Goal: Task Accomplishment & Management: Use online tool/utility

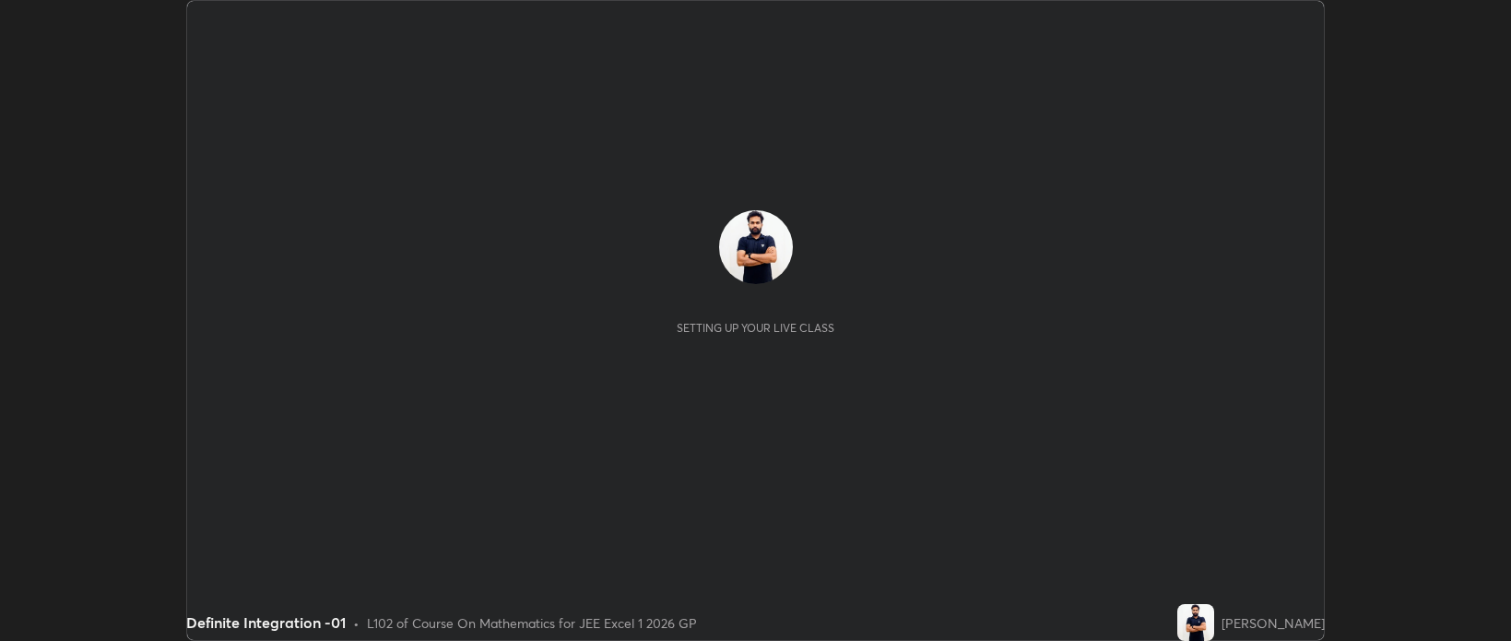
scroll to position [641, 1511]
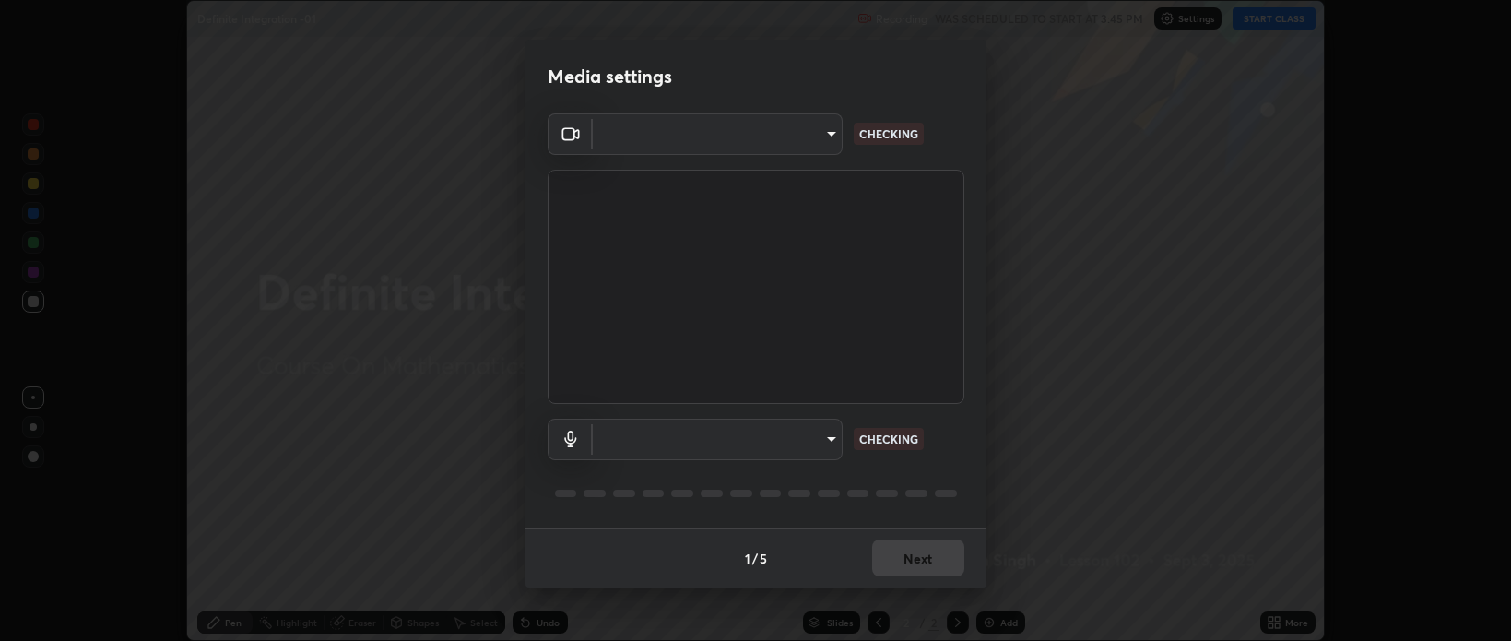
type input "bcb9d7dafccbd8d00e6ada9b6dd7e52ba20ca67bbbba0d0563dd421ab33f40a5"
click at [828, 443] on body "Erase all Definite Integration -01 Recording WAS SCHEDULED TO START AT 3:45 PM …" at bounding box center [755, 320] width 1511 height 641
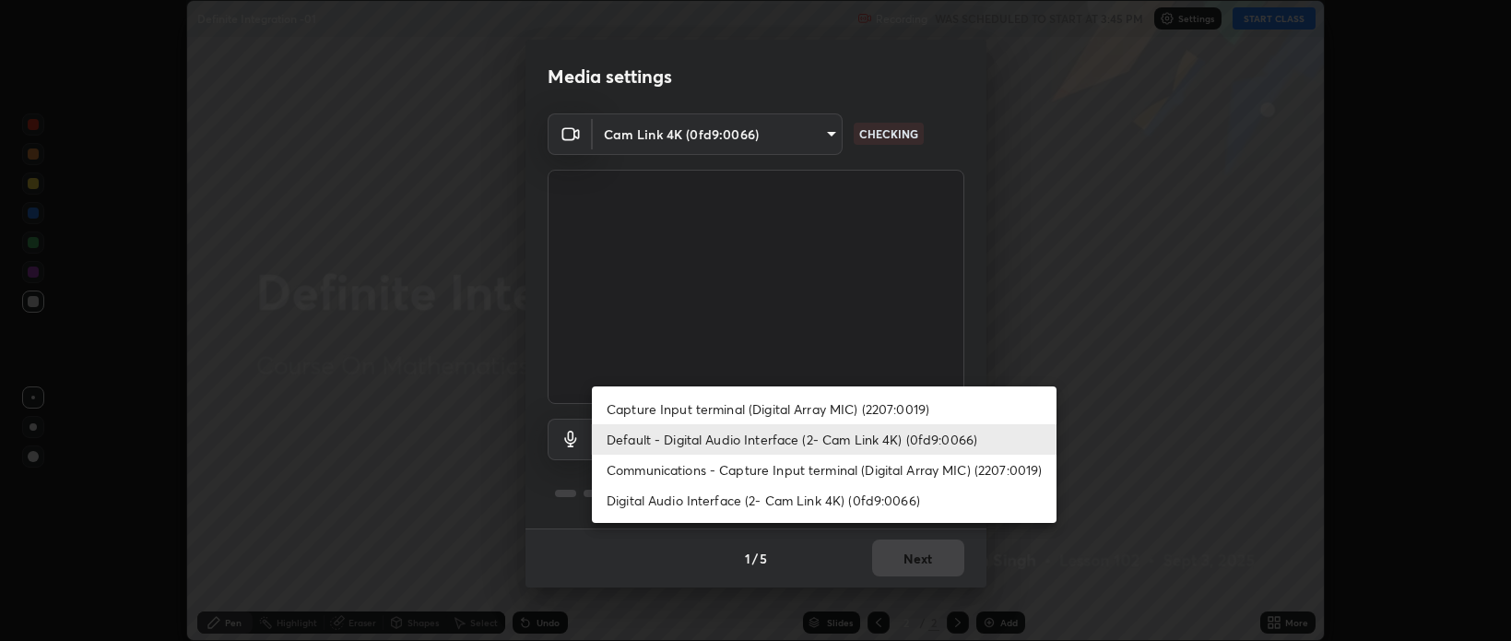
click at [733, 409] on li "Capture Input terminal (Digital Array MIC) (2207:0019)" at bounding box center [824, 409] width 465 height 30
type input "5405dafcf71917736ec6848d9ee5faefdd7df54c81d7dd0b46c1e93636415f02"
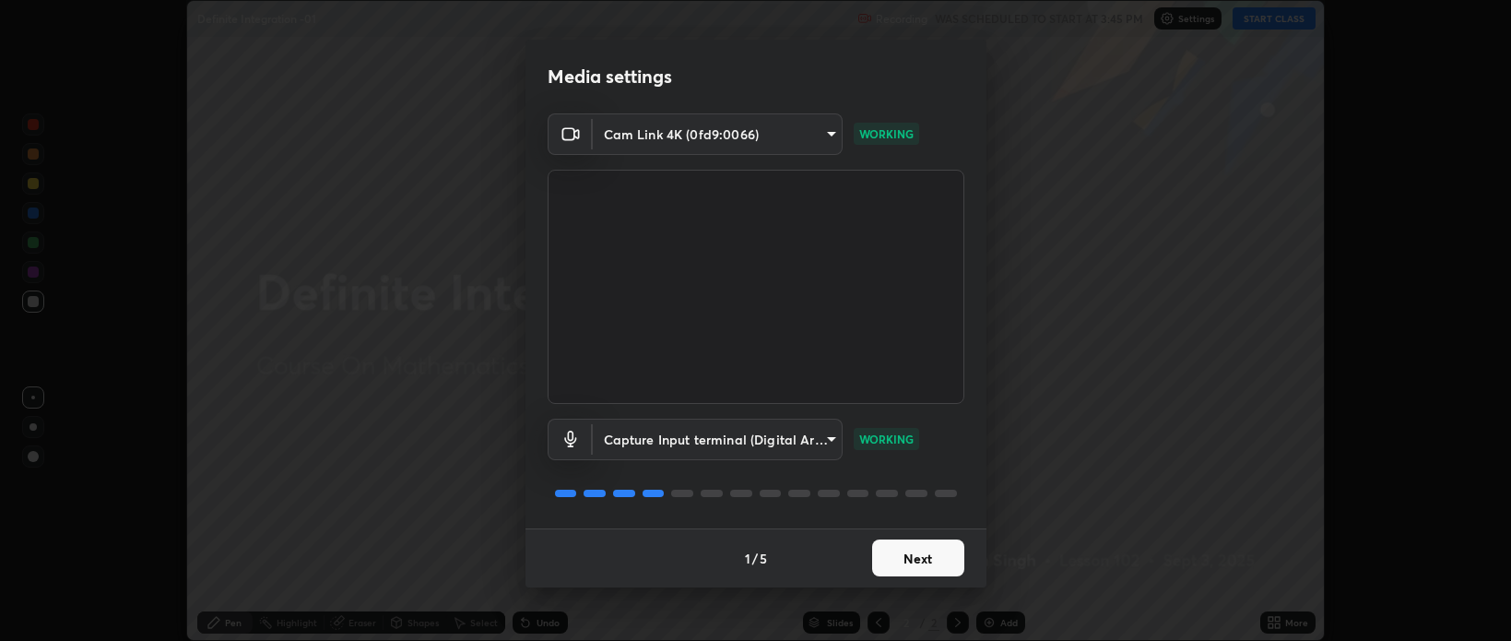
click at [918, 562] on button "Next" at bounding box center [918, 557] width 92 height 37
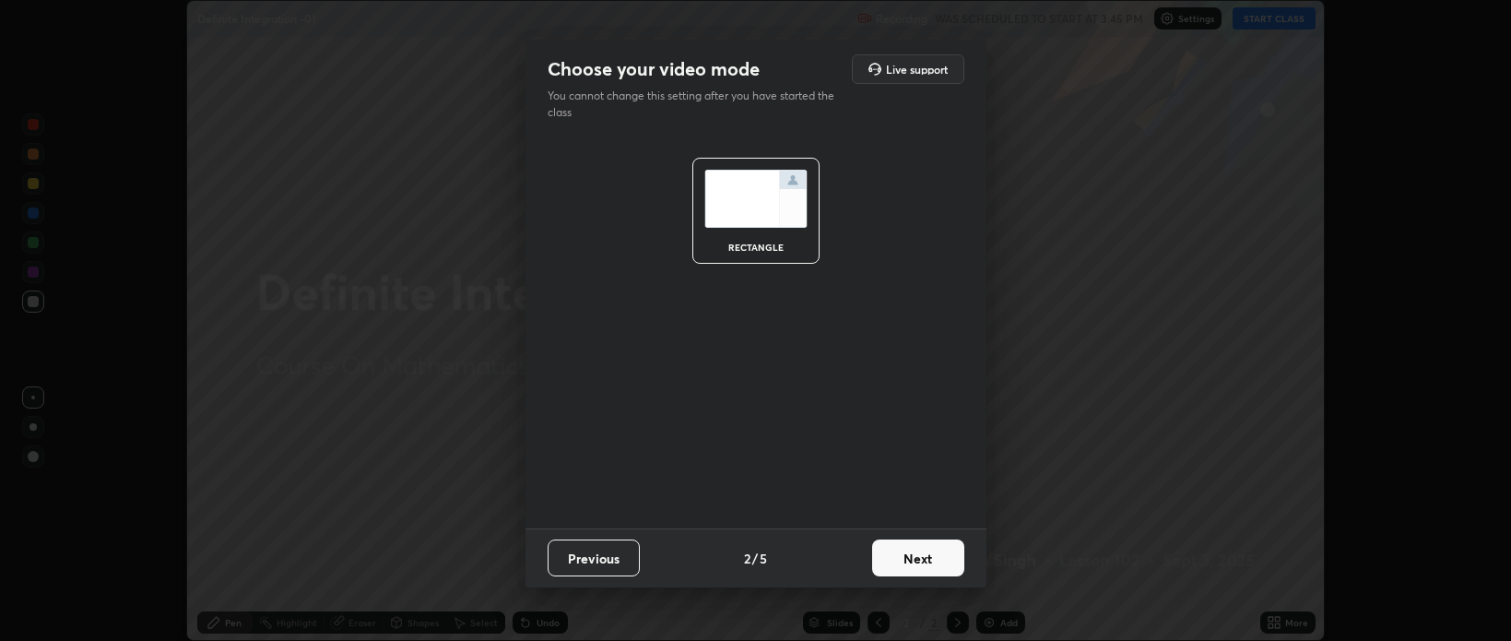
click at [922, 559] on button "Next" at bounding box center [918, 557] width 92 height 37
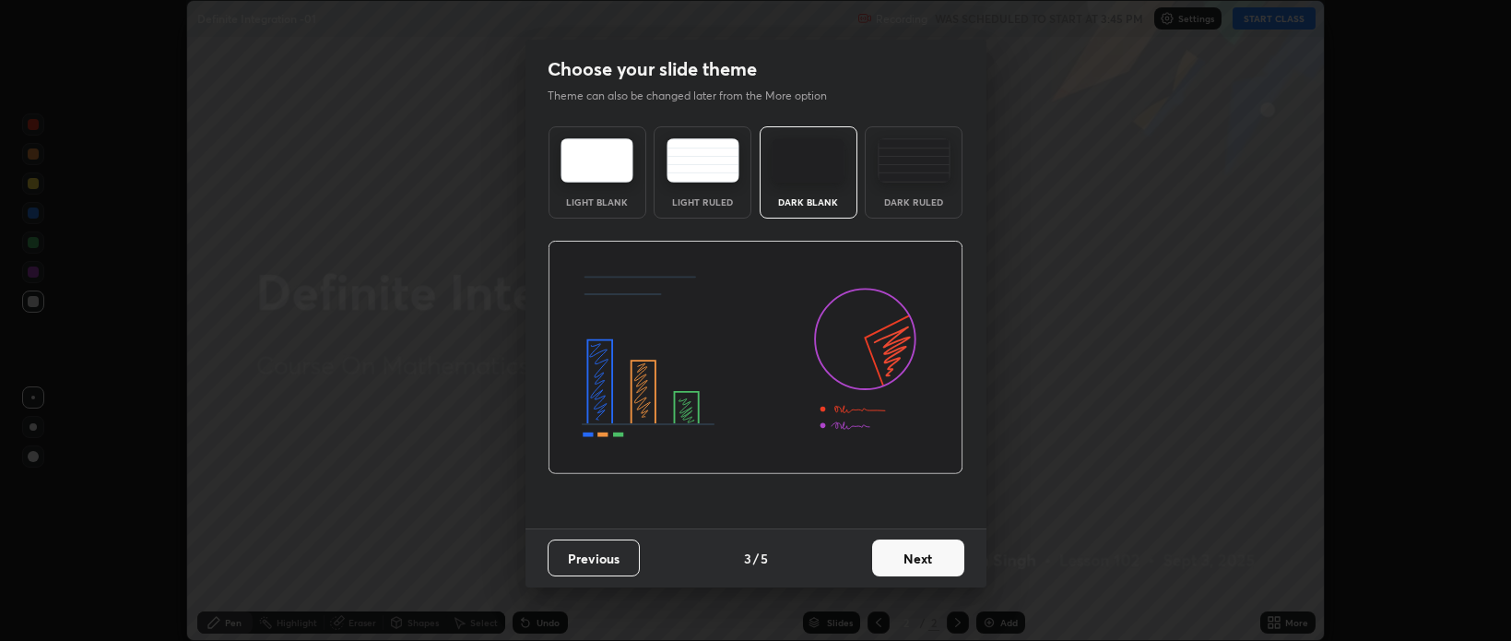
click at [925, 561] on button "Next" at bounding box center [918, 557] width 92 height 37
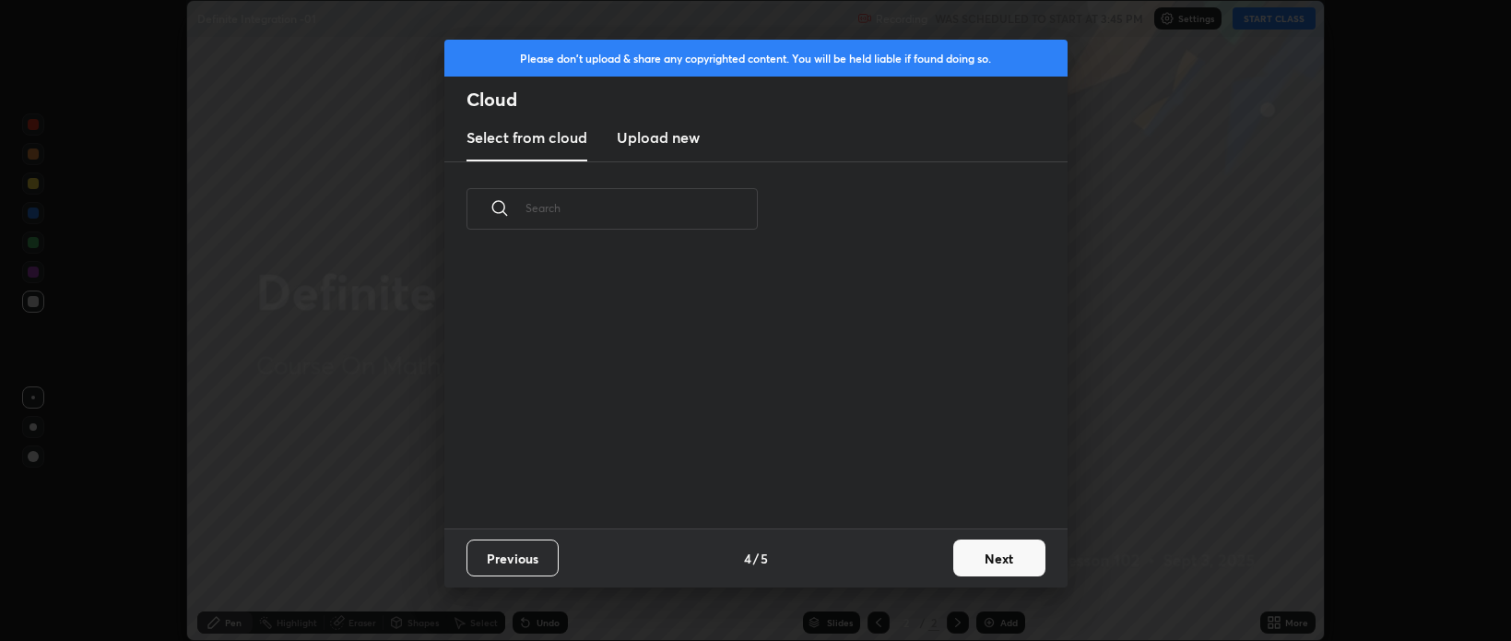
click at [976, 561] on button "Next" at bounding box center [999, 557] width 92 height 37
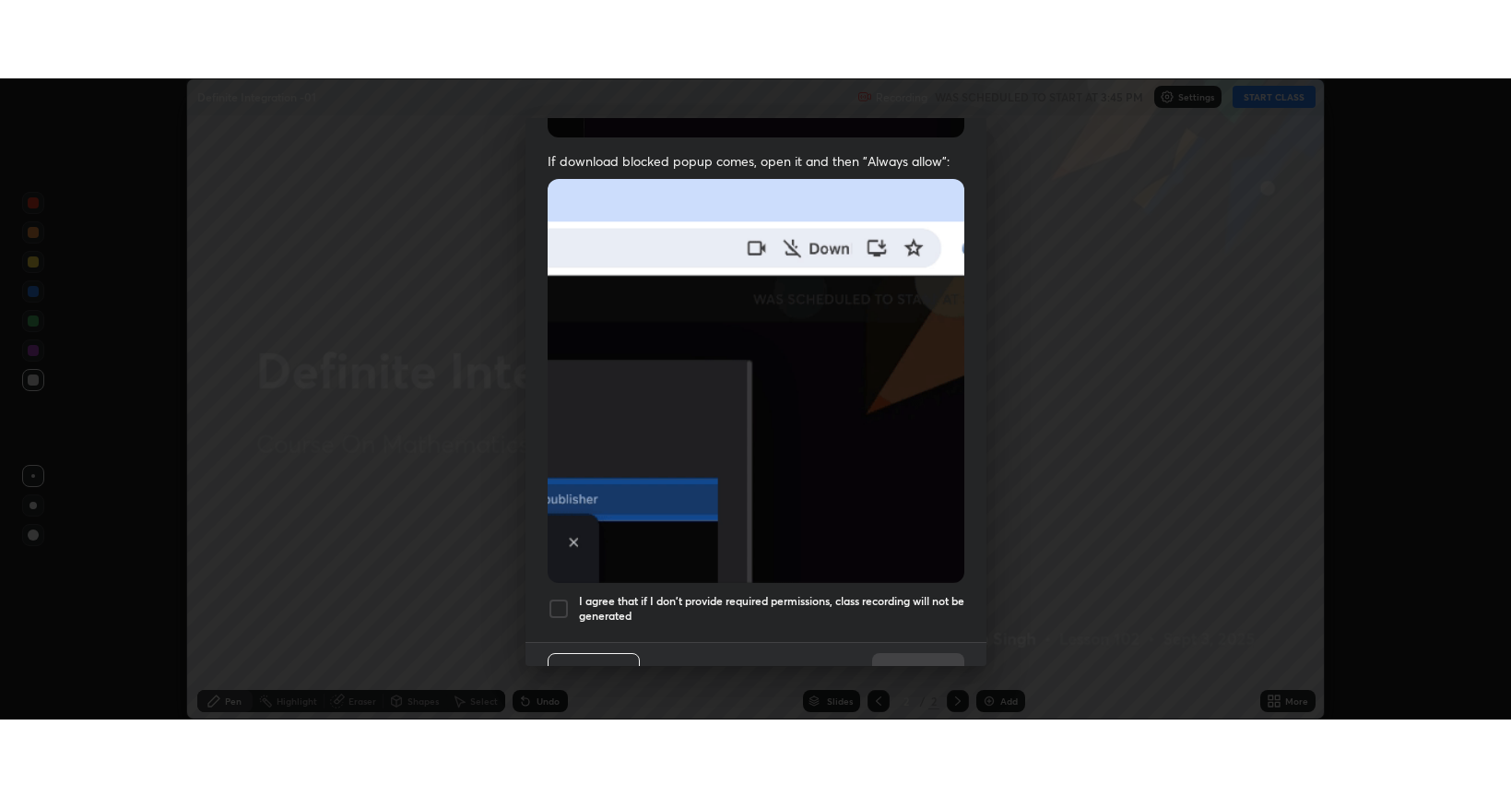
scroll to position [373, 0]
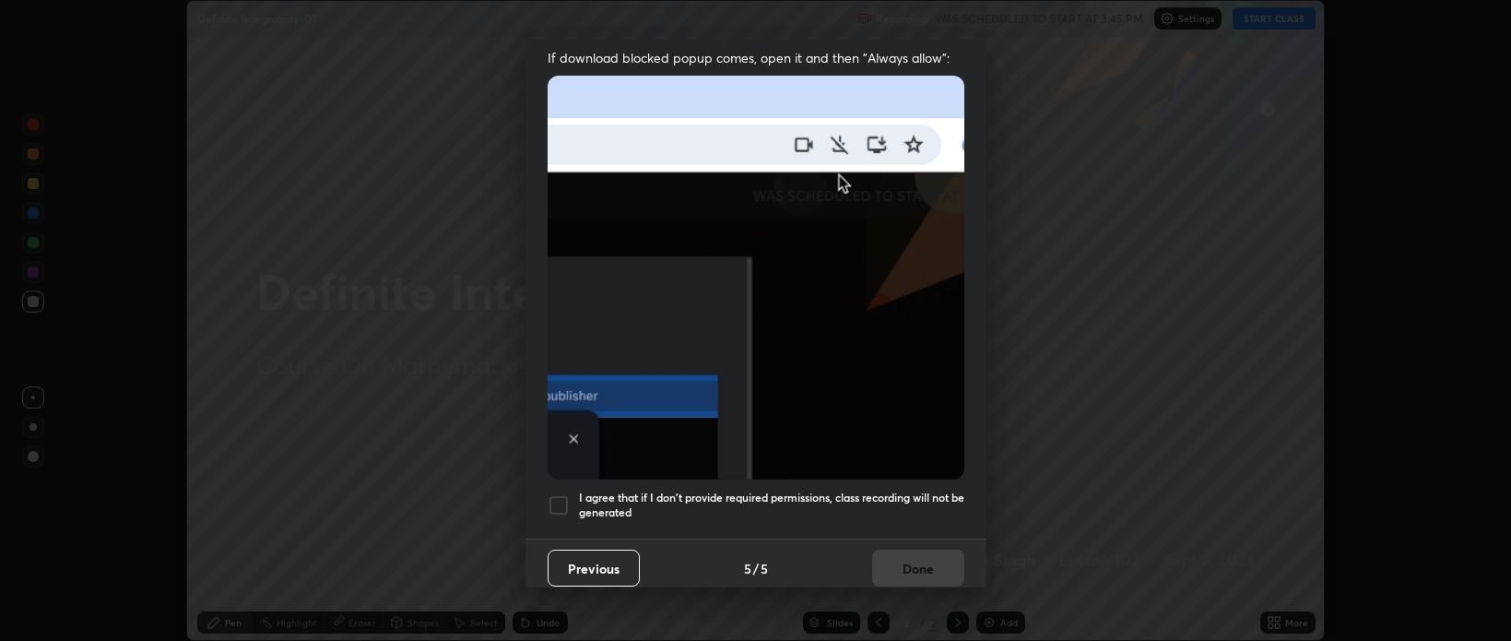
click at [562, 494] on div at bounding box center [559, 505] width 22 height 22
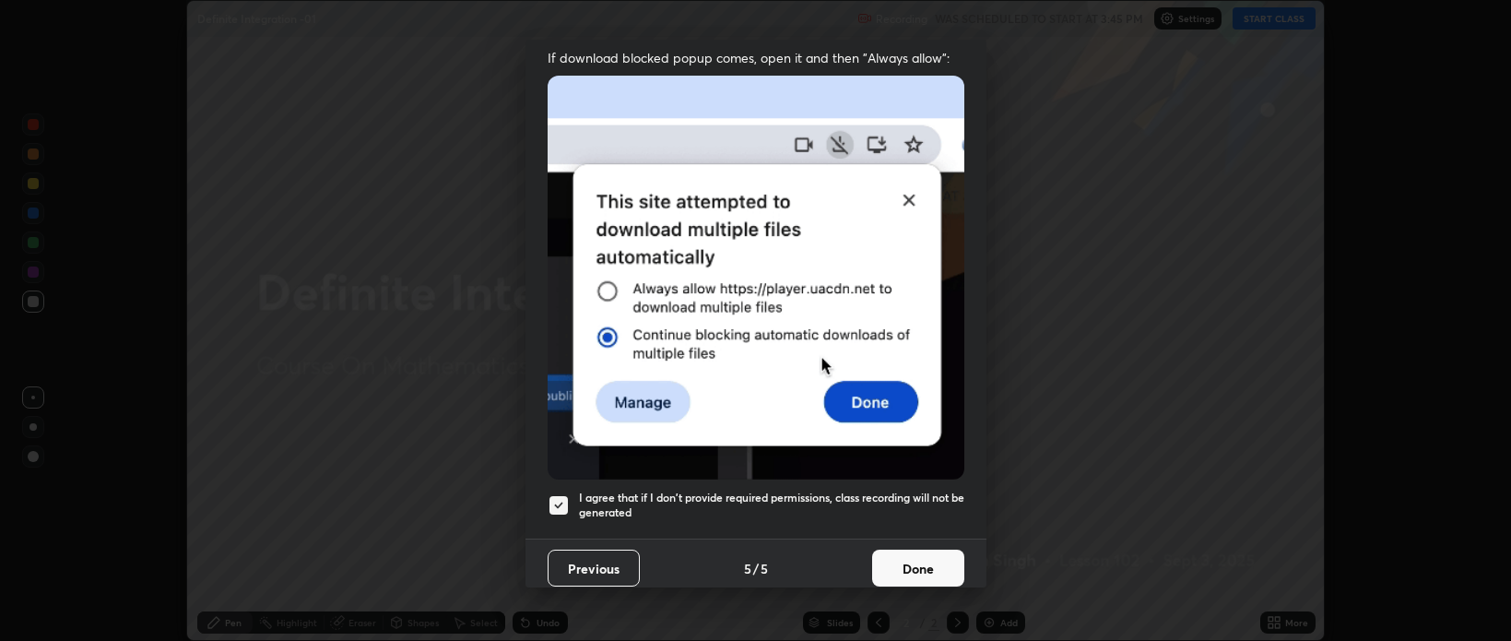
click at [897, 557] on button "Done" at bounding box center [918, 568] width 92 height 37
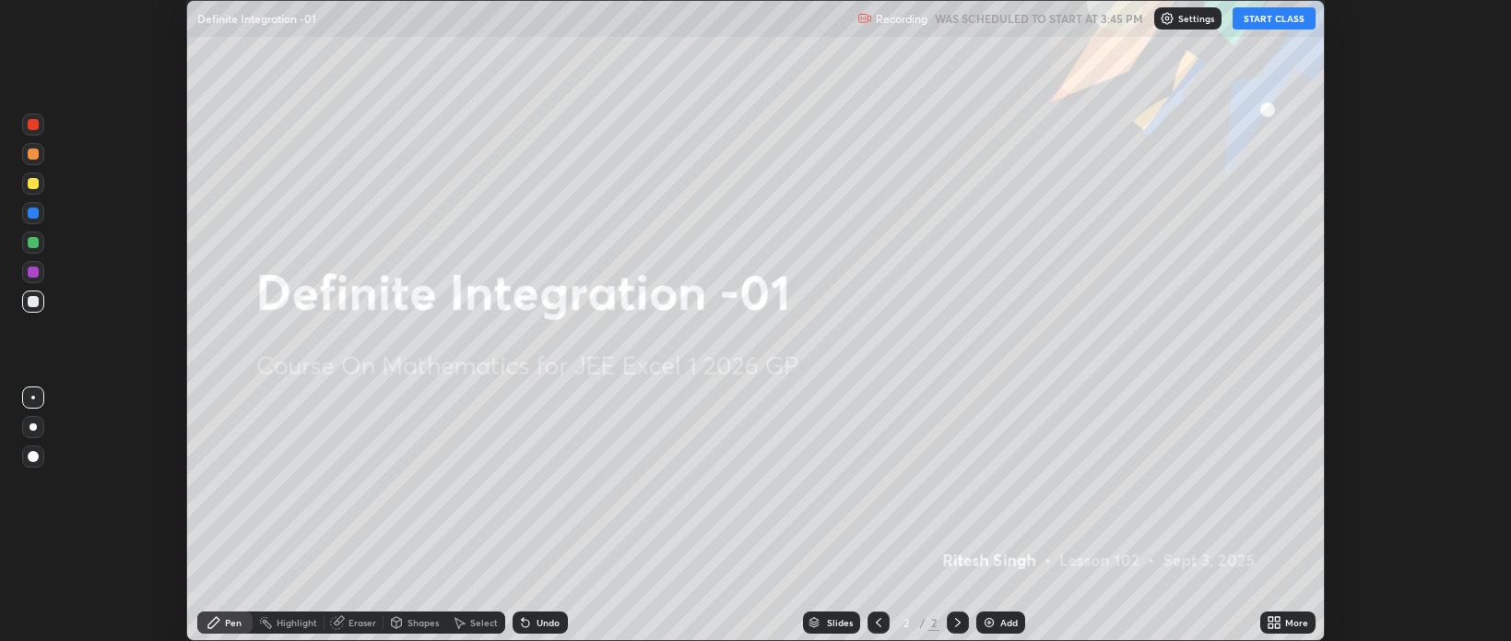
click at [1257, 23] on button "START CLASS" at bounding box center [1274, 18] width 83 height 22
click at [1270, 624] on icon at bounding box center [1271, 625] width 5 height 5
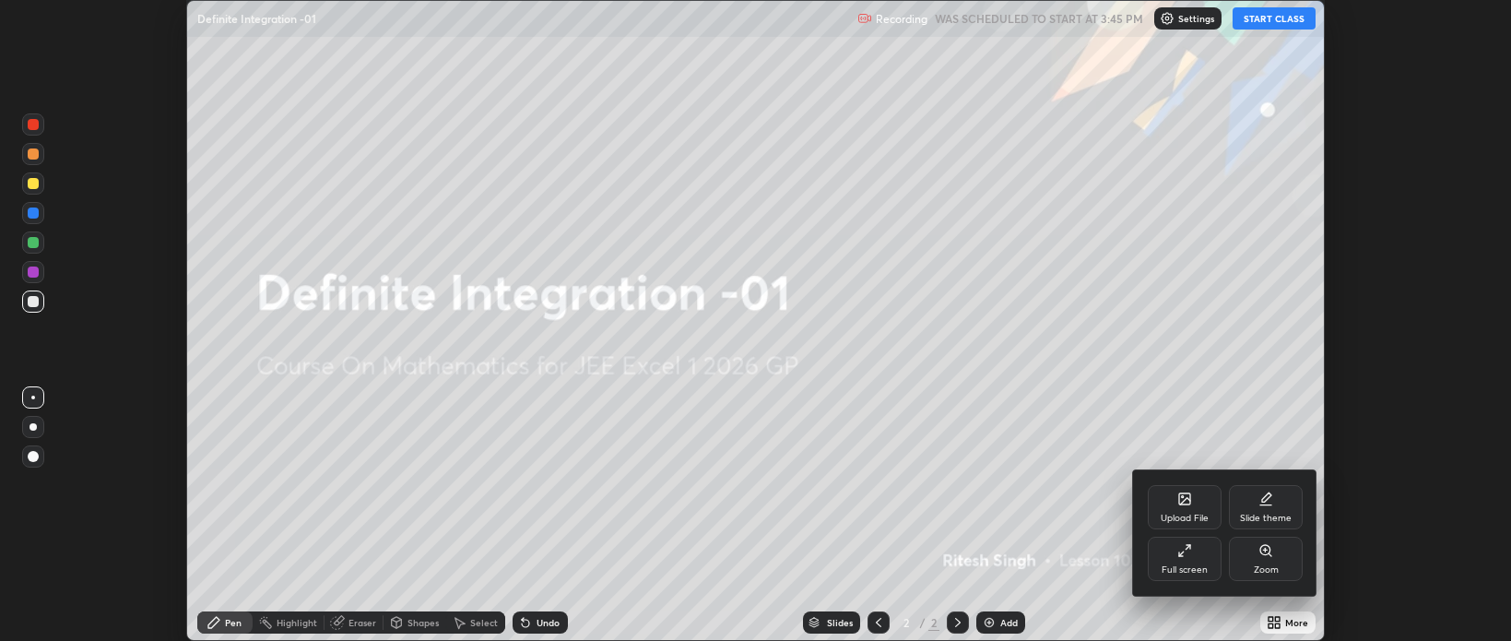
click at [1189, 565] on div "Full screen" at bounding box center [1185, 569] width 46 height 9
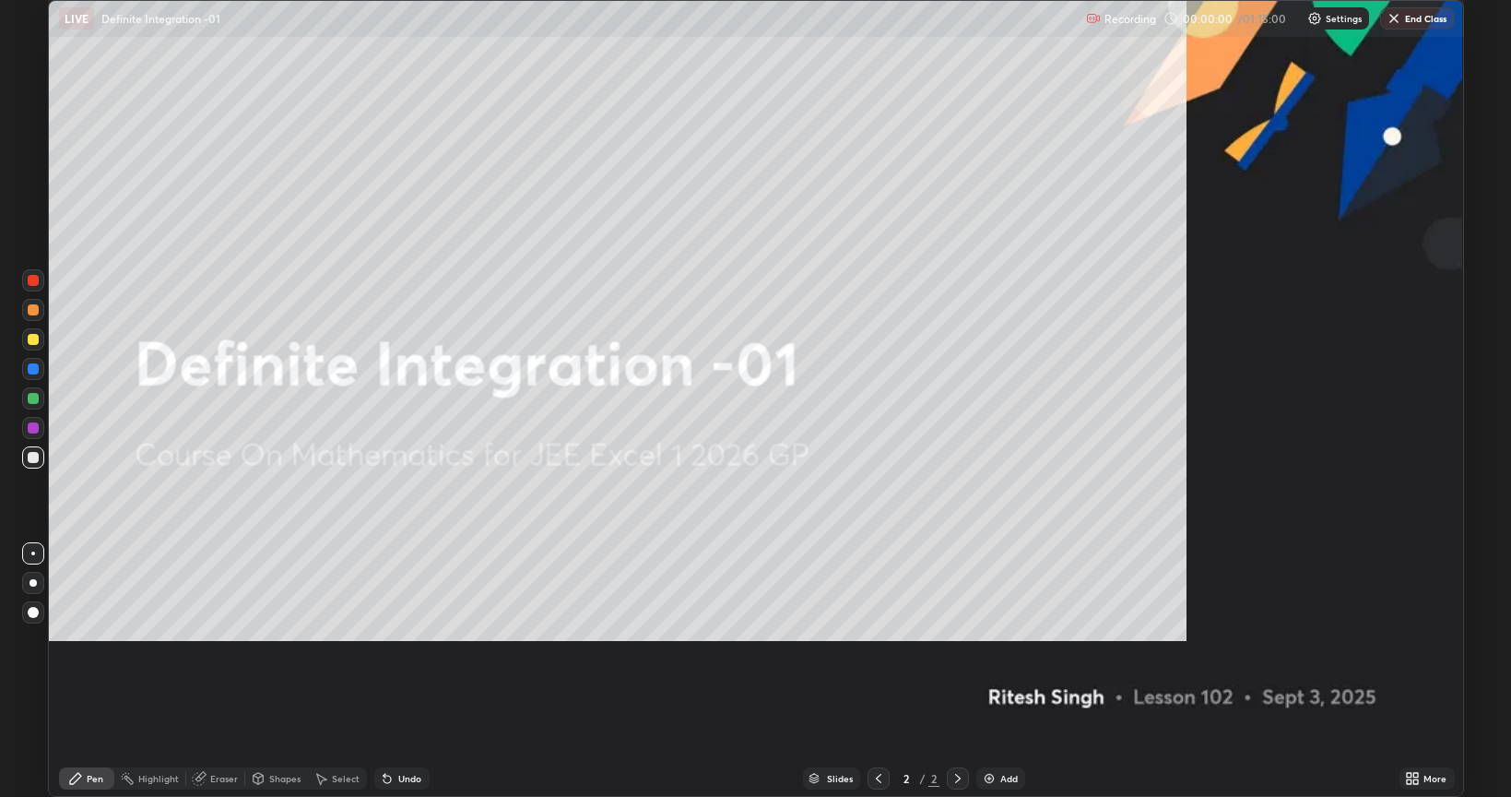
scroll to position [797, 1511]
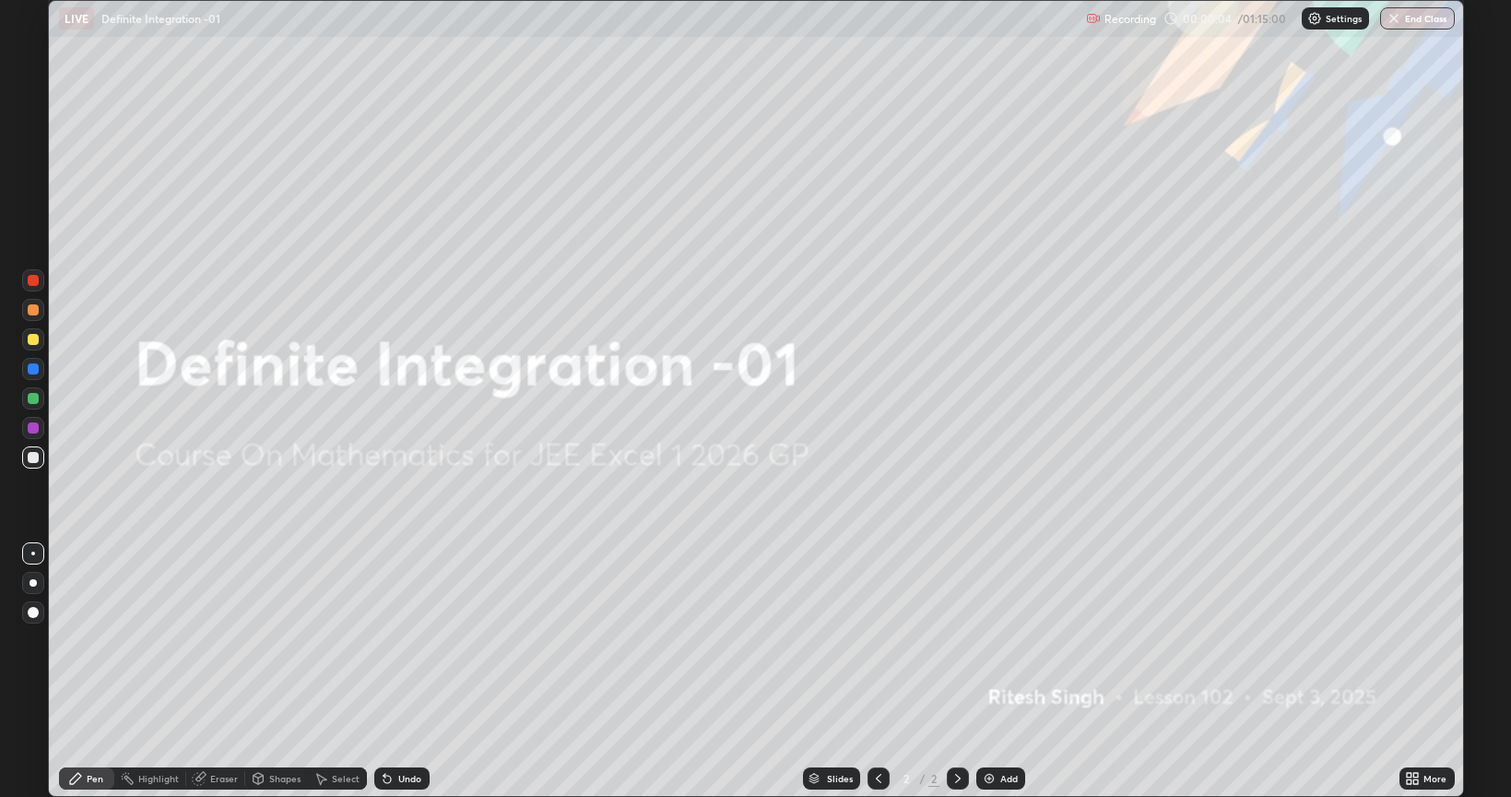
click at [993, 640] on img at bounding box center [989, 778] width 15 height 15
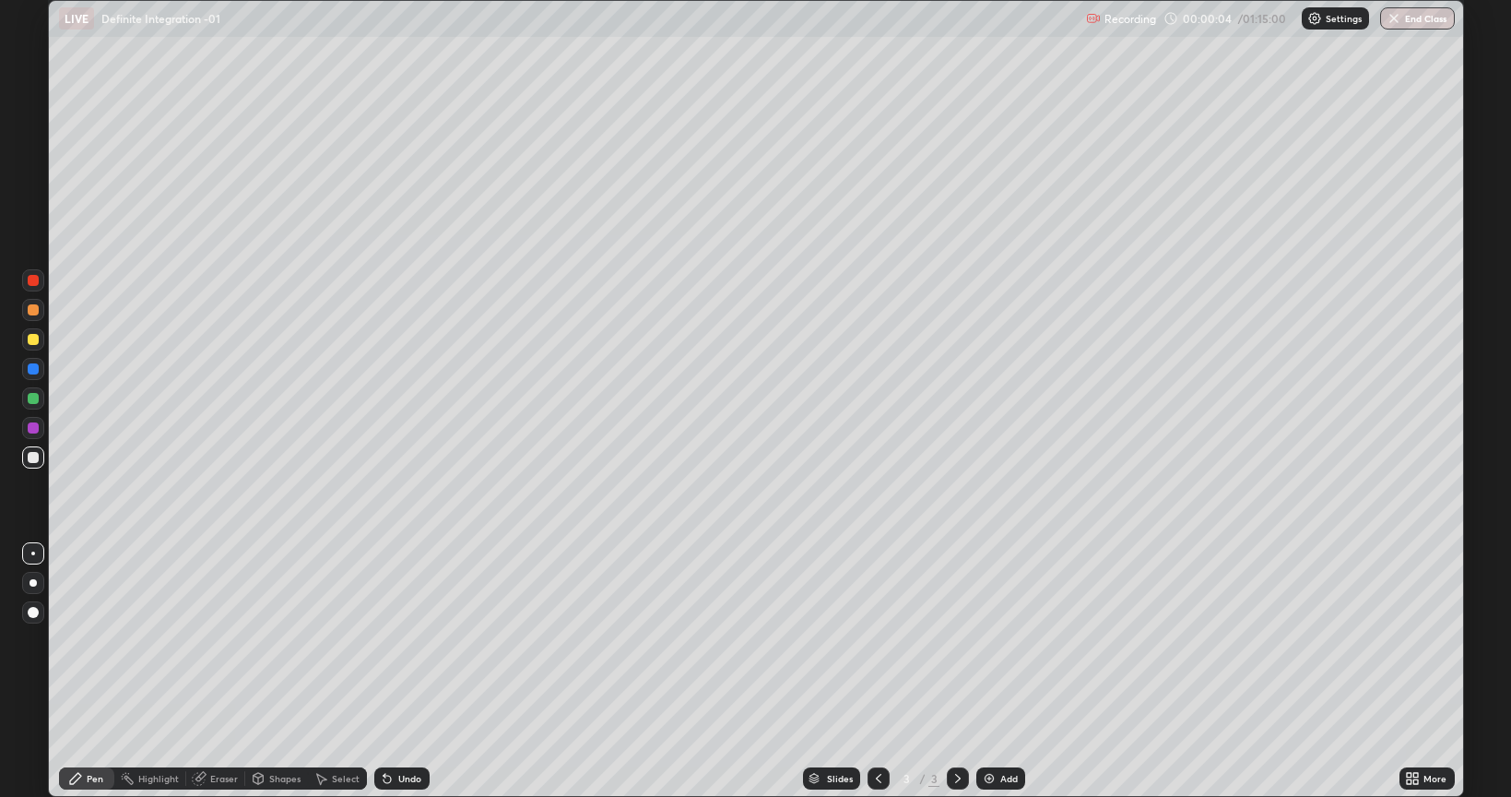
click at [996, 640] on div "Add" at bounding box center [1000, 778] width 49 height 22
click at [994, 640] on img at bounding box center [989, 778] width 15 height 15
click at [997, 640] on div "Add" at bounding box center [1000, 778] width 49 height 22
click at [998, 640] on div "Add" at bounding box center [1000, 778] width 49 height 22
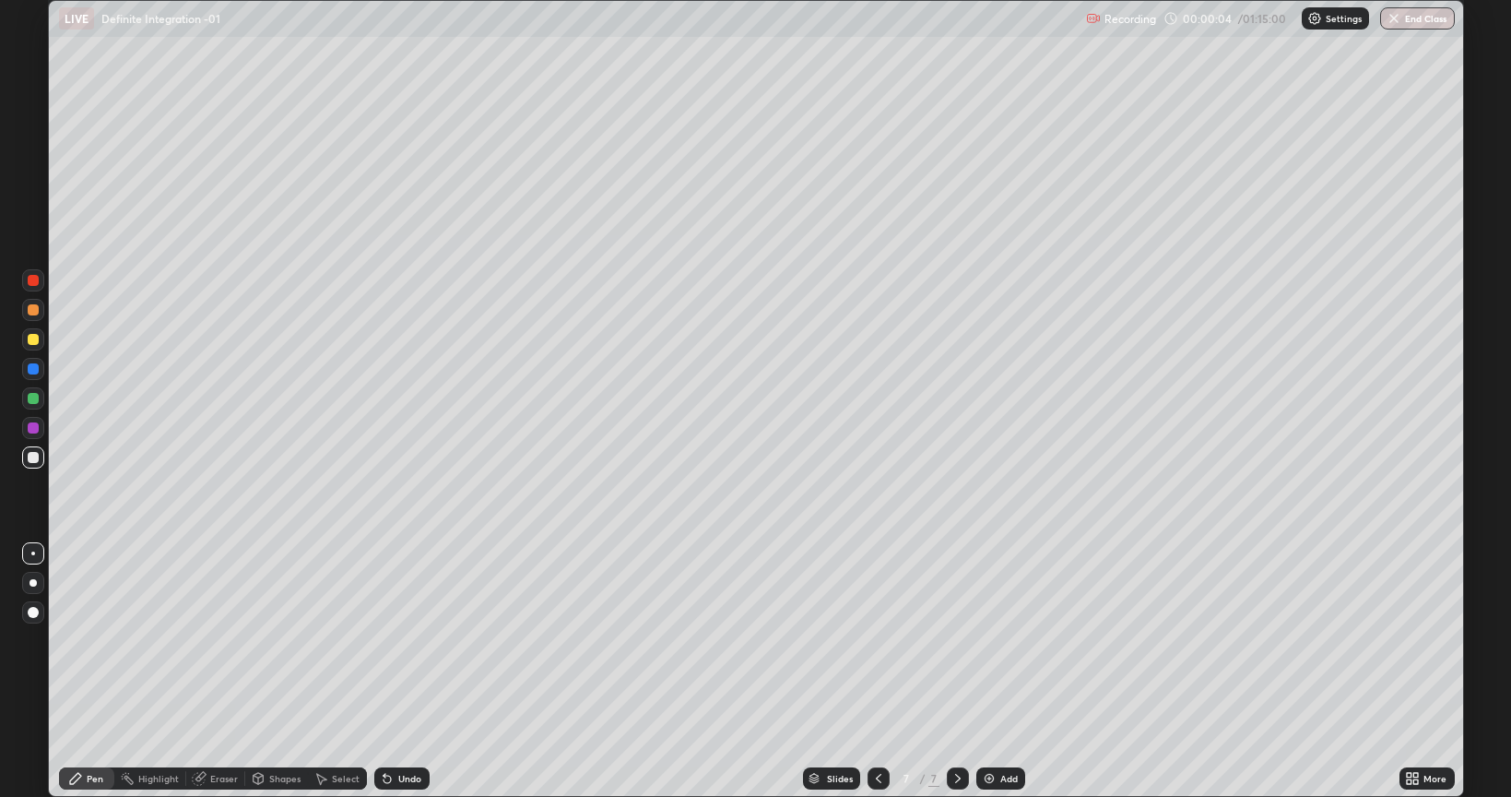
click at [1000, 640] on div "Add" at bounding box center [1009, 778] width 18 height 9
click at [1003, 640] on div "Add" at bounding box center [1009, 778] width 18 height 9
click at [1004, 640] on div "Add" at bounding box center [1009, 778] width 18 height 9
click at [877, 640] on icon at bounding box center [878, 778] width 15 height 15
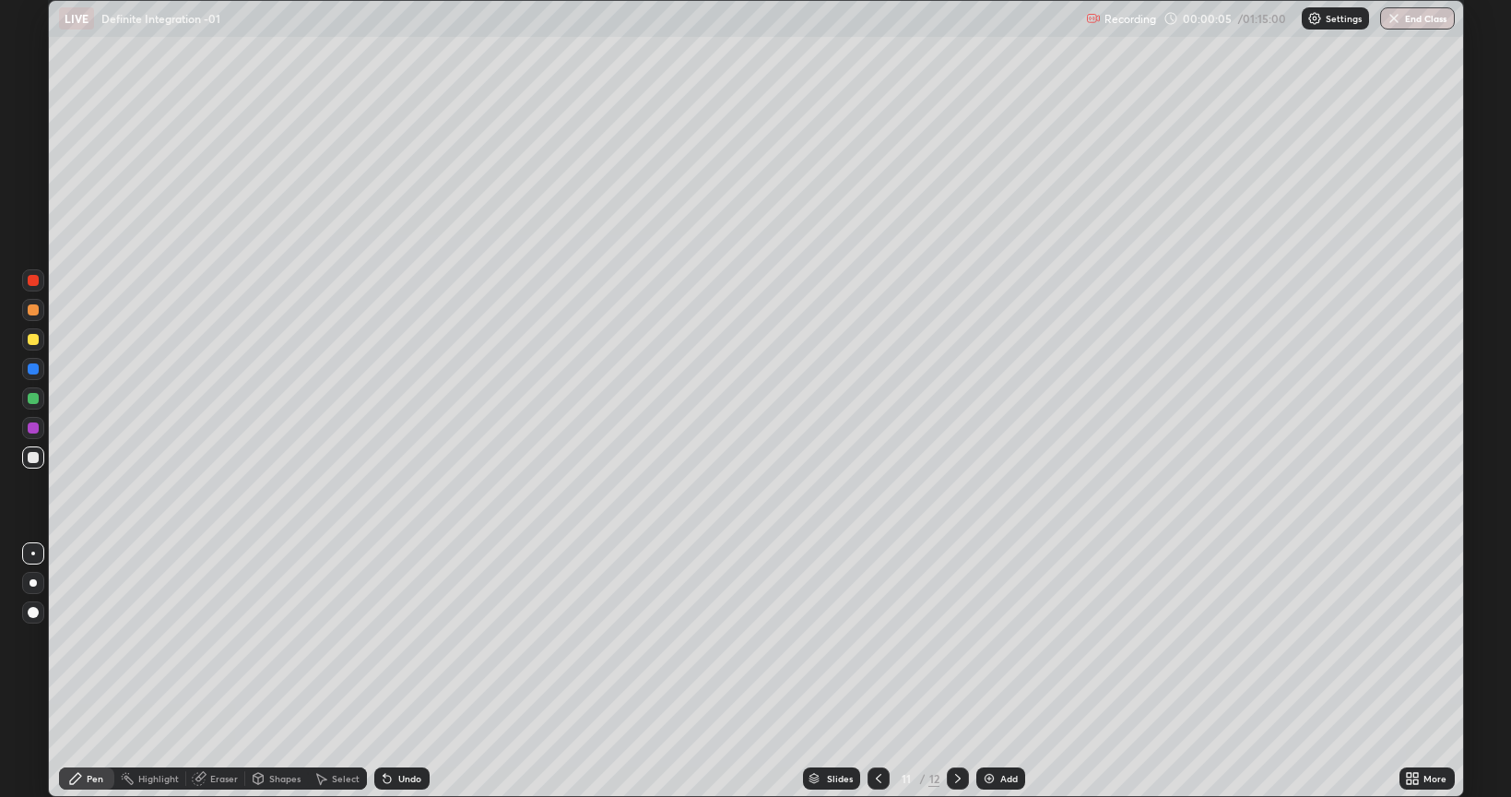
click at [877, 640] on icon at bounding box center [878, 778] width 15 height 15
click at [875, 640] on icon at bounding box center [878, 778] width 15 height 15
click at [877, 640] on icon at bounding box center [878, 778] width 15 height 15
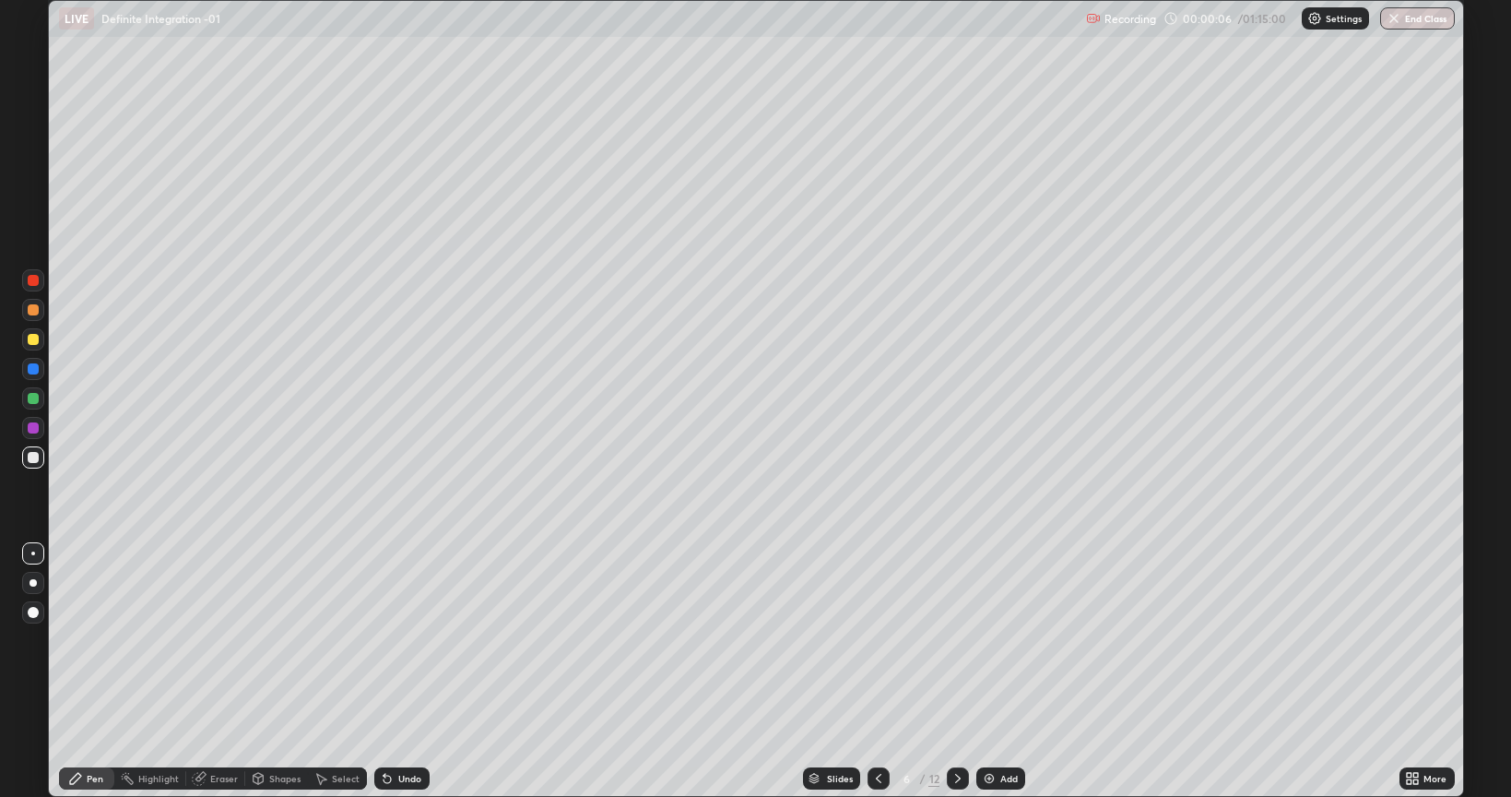
click at [877, 640] on icon at bounding box center [878, 778] width 15 height 15
click at [30, 339] on div at bounding box center [33, 339] width 11 height 11
click at [957, 640] on icon at bounding box center [958, 778] width 15 height 15
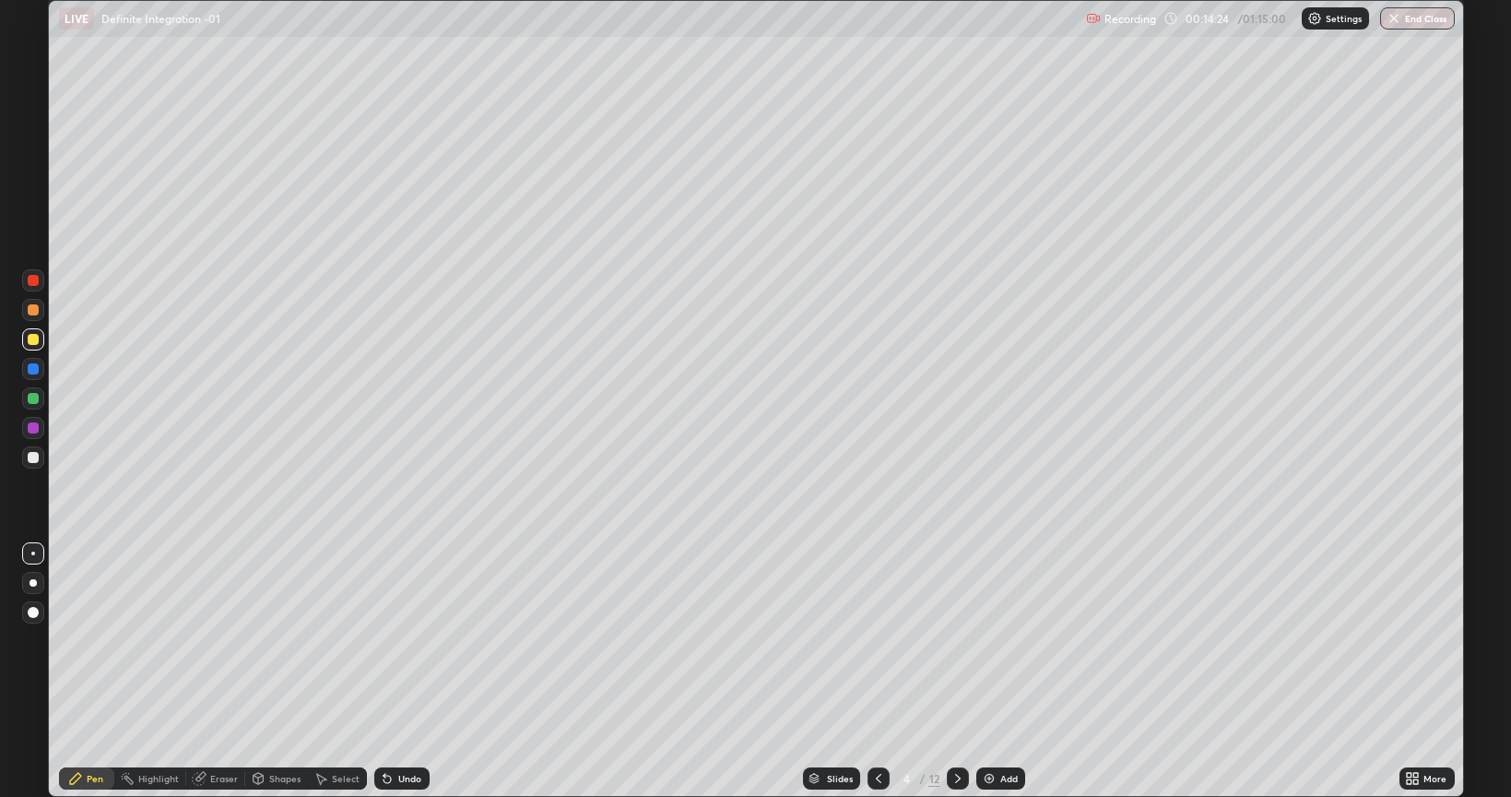
click at [956, 640] on icon at bounding box center [958, 778] width 15 height 15
click at [877, 640] on icon at bounding box center [878, 778] width 15 height 15
click at [956, 640] on icon at bounding box center [958, 778] width 6 height 9
click at [956, 640] on icon at bounding box center [958, 778] width 15 height 15
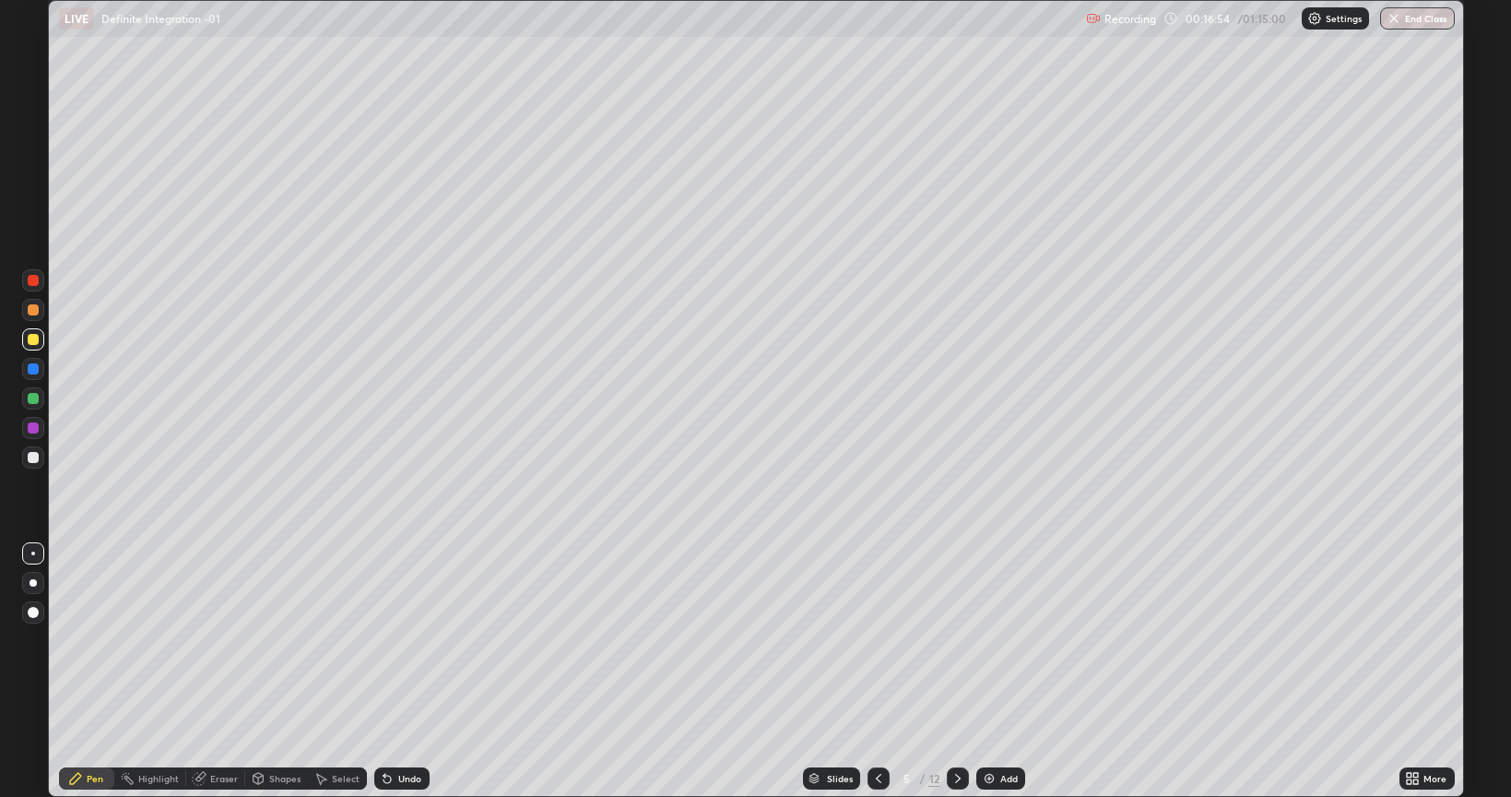
click at [407, 640] on div "Undo" at bounding box center [409, 778] width 23 height 9
click at [385, 640] on icon at bounding box center [387, 778] width 7 height 7
click at [384, 640] on icon at bounding box center [387, 778] width 7 height 7
click at [959, 640] on icon at bounding box center [958, 778] width 15 height 15
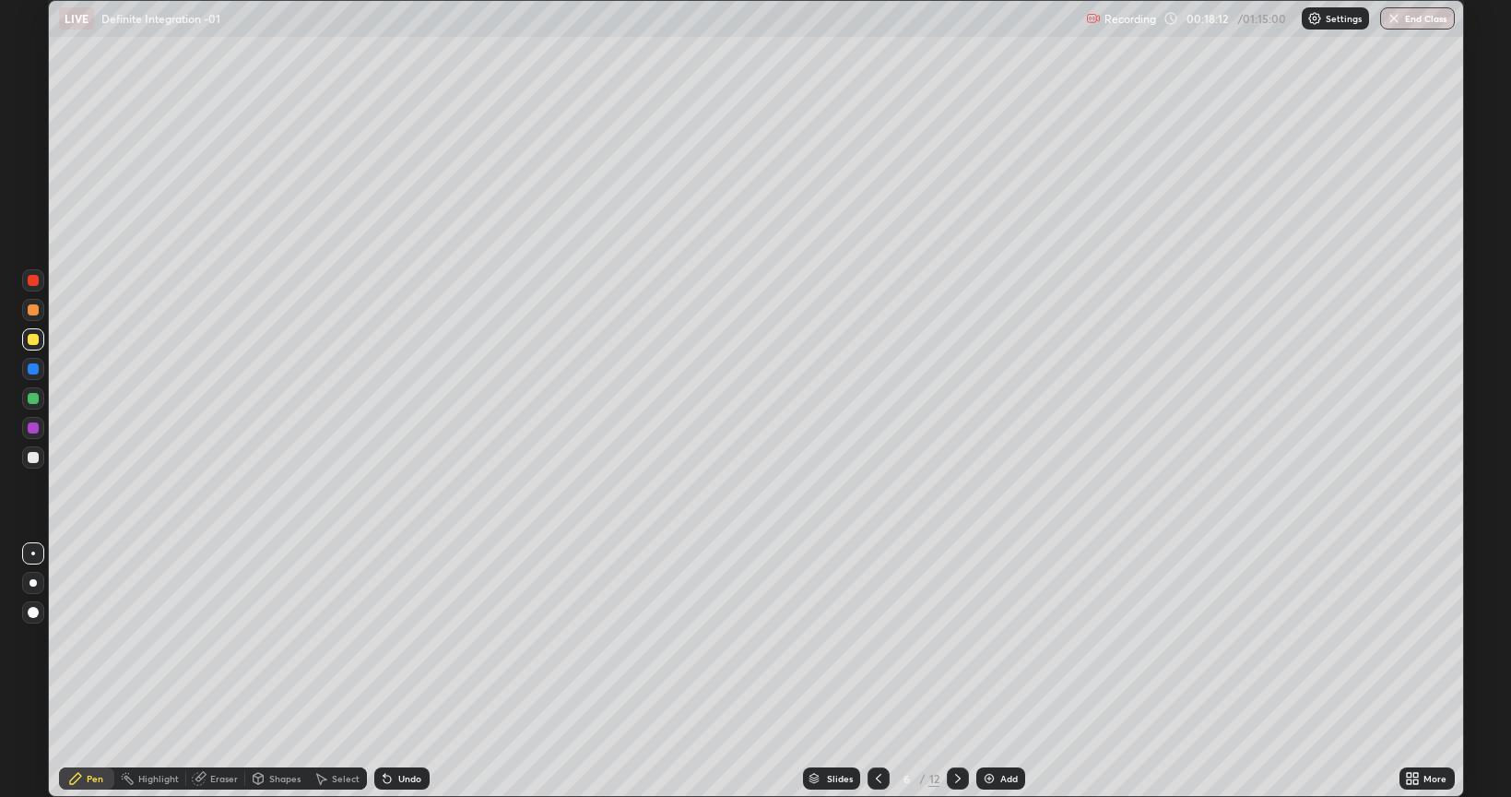
click at [398, 640] on div "Undo" at bounding box center [401, 778] width 55 height 22
click at [398, 640] on div "Undo" at bounding box center [409, 778] width 23 height 9
click at [404, 640] on div "Undo" at bounding box center [409, 778] width 23 height 9
click at [401, 640] on div "Undo" at bounding box center [409, 778] width 23 height 9
click at [398, 640] on div "Undo" at bounding box center [409, 778] width 23 height 9
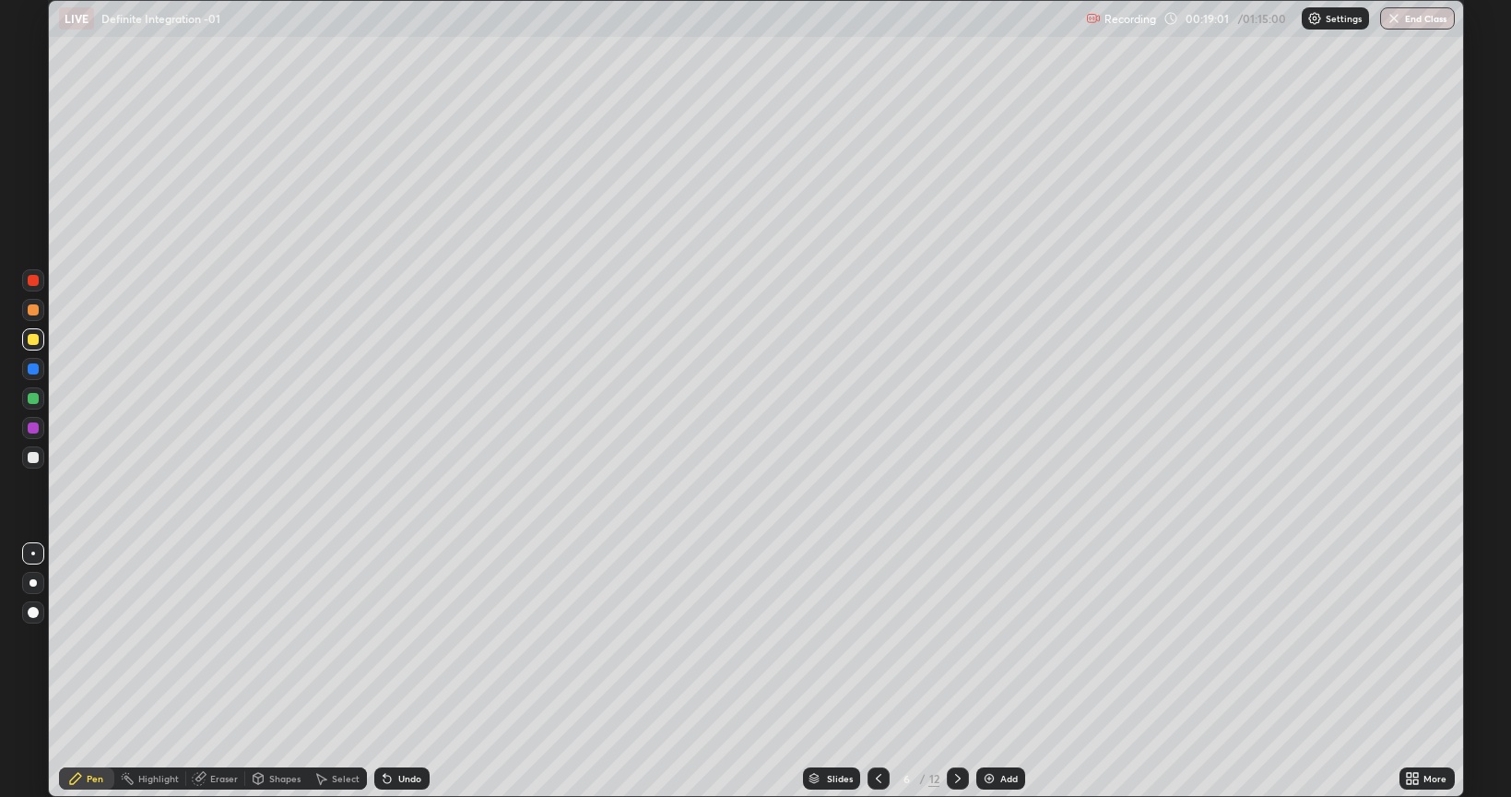
click at [404, 640] on div "Undo" at bounding box center [409, 778] width 23 height 9
click at [405, 640] on div "Undo" at bounding box center [409, 778] width 23 height 9
click at [31, 455] on div at bounding box center [33, 457] width 11 height 11
click at [33, 398] on div at bounding box center [33, 398] width 11 height 11
click at [31, 460] on div at bounding box center [33, 457] width 11 height 11
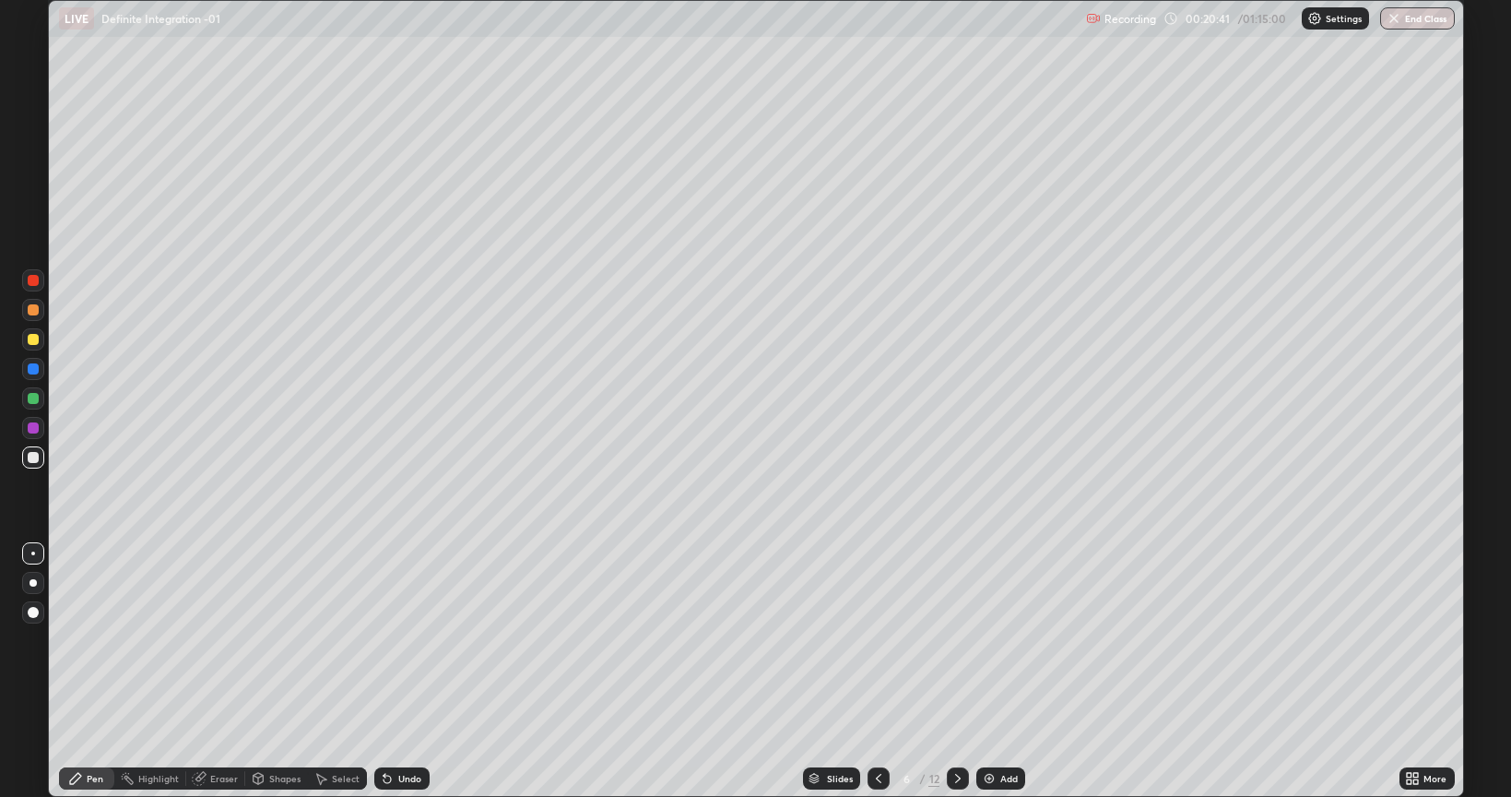
click at [394, 640] on div "Undo" at bounding box center [401, 778] width 55 height 22
click at [396, 640] on div "Undo" at bounding box center [401, 778] width 55 height 22
click at [881, 640] on icon at bounding box center [878, 778] width 15 height 15
click at [959, 640] on icon at bounding box center [958, 778] width 15 height 15
click at [959, 640] on icon at bounding box center [958, 778] width 6 height 9
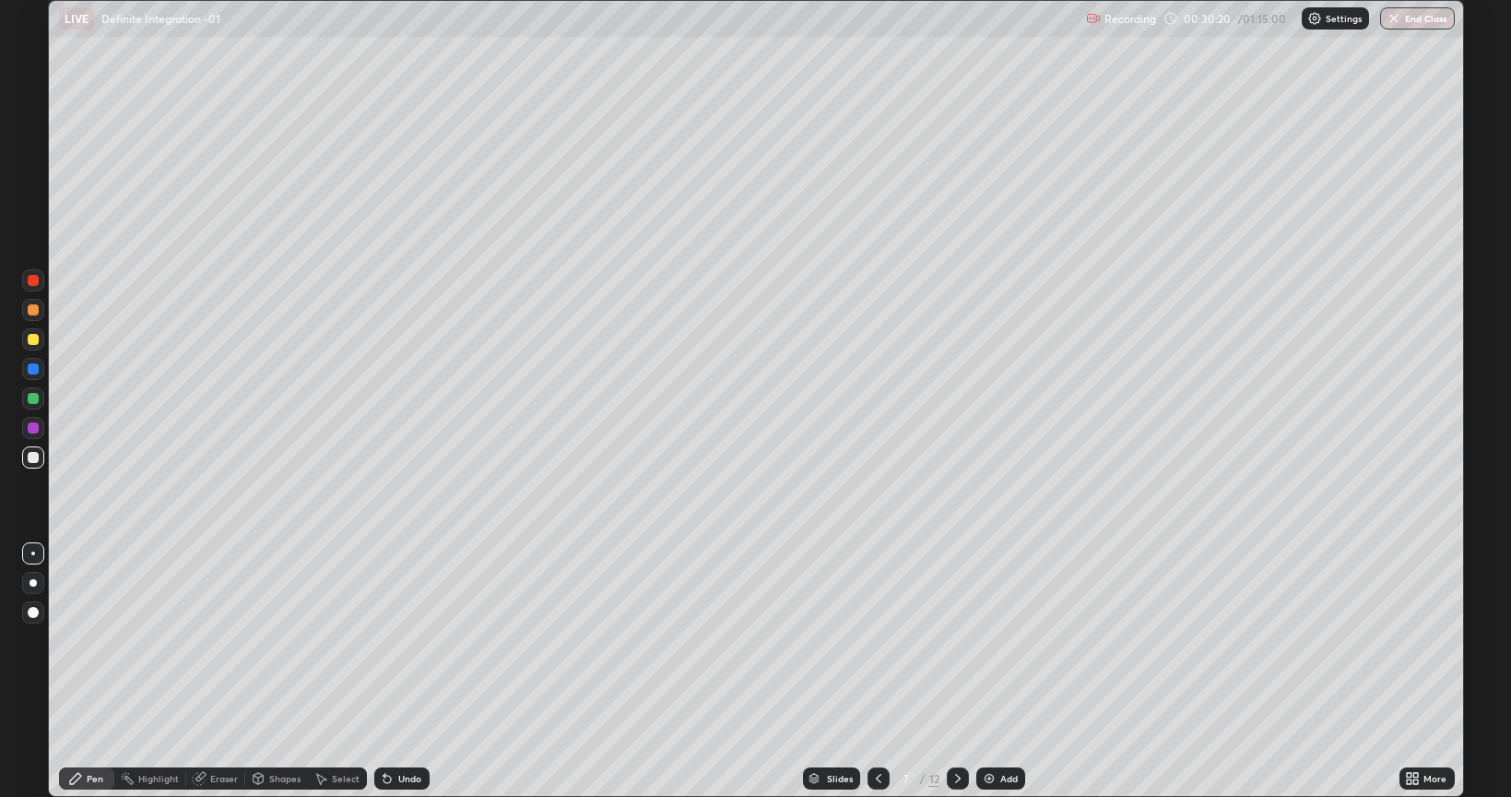
click at [408, 640] on div "Undo" at bounding box center [409, 778] width 23 height 9
click at [411, 640] on div "Undo" at bounding box center [401, 778] width 55 height 22
click at [955, 640] on icon at bounding box center [958, 778] width 15 height 15
click at [876, 640] on icon at bounding box center [878, 778] width 15 height 15
click at [956, 640] on icon at bounding box center [958, 778] width 6 height 9
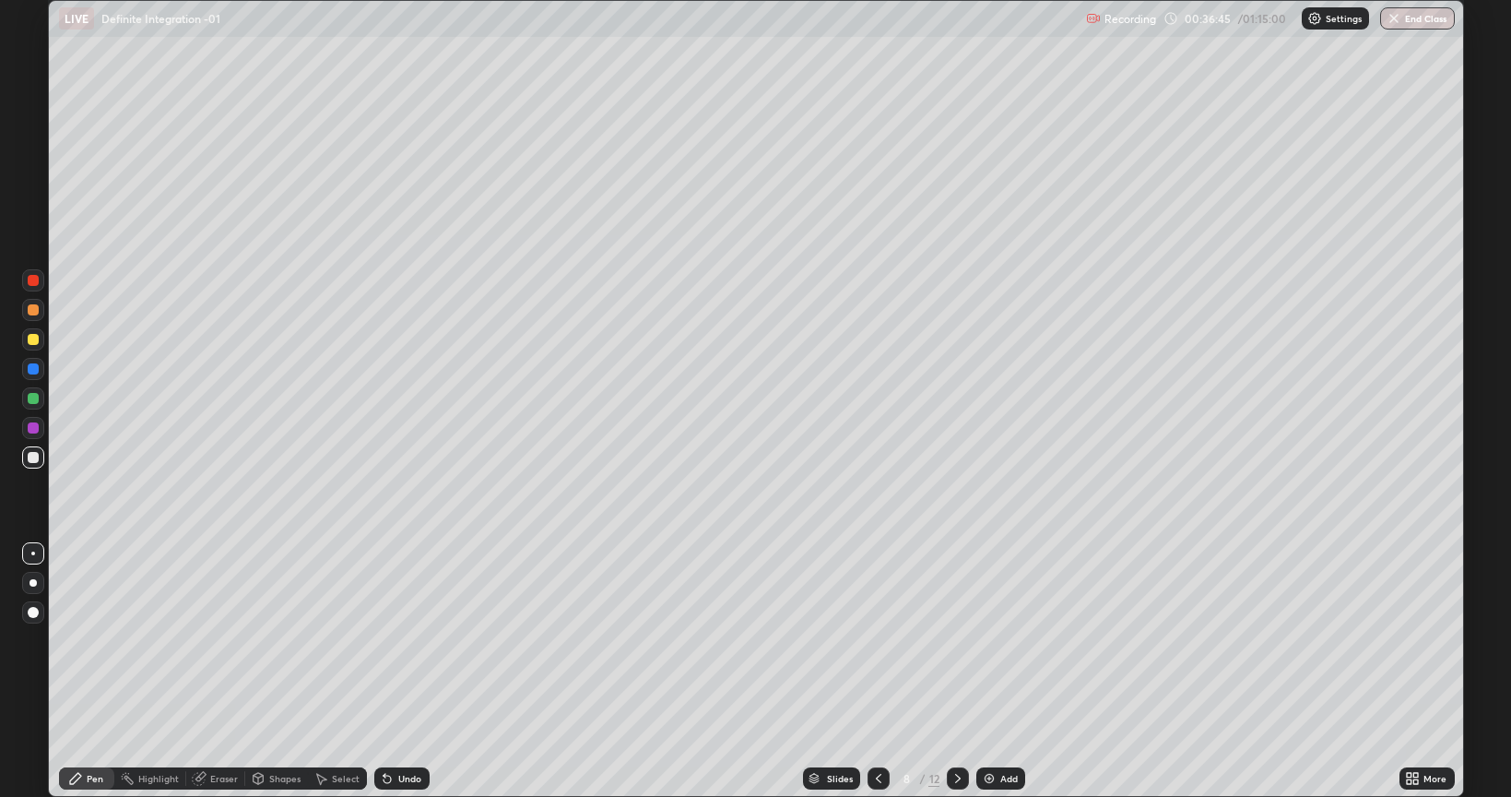
click at [223, 640] on div "Eraser" at bounding box center [224, 778] width 28 height 9
click at [85, 640] on div "Pen" at bounding box center [86, 778] width 55 height 22
click at [412, 640] on div "Undo" at bounding box center [409, 778] width 23 height 9
click at [223, 640] on div "Eraser" at bounding box center [224, 778] width 28 height 9
click at [87, 640] on div "Pen" at bounding box center [86, 778] width 55 height 22
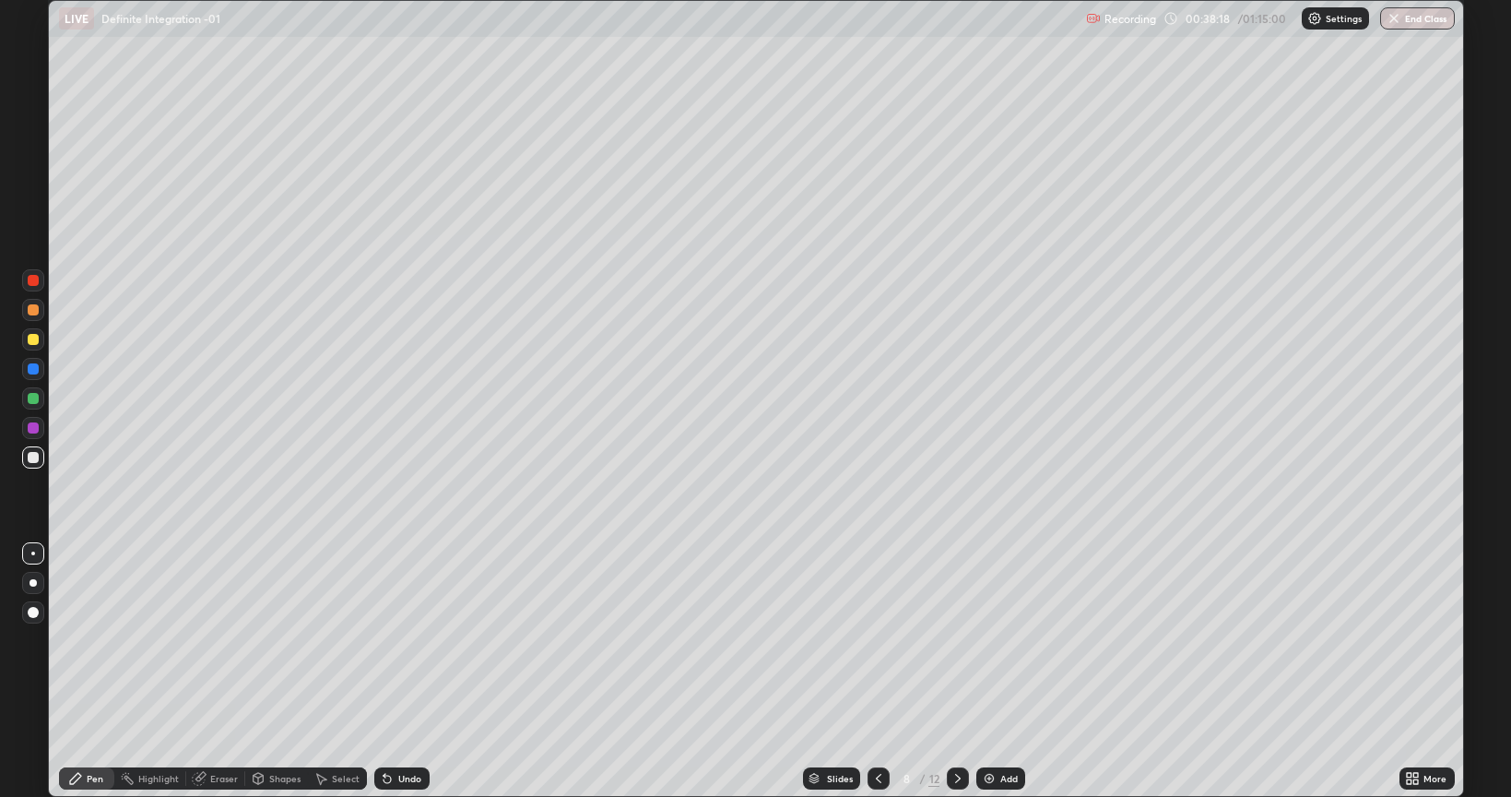
click at [955, 640] on icon at bounding box center [958, 778] width 15 height 15
click at [31, 335] on div at bounding box center [33, 339] width 11 height 11
click at [877, 640] on icon at bounding box center [878, 778] width 15 height 15
click at [956, 640] on icon at bounding box center [958, 778] width 15 height 15
click at [398, 640] on div "Undo" at bounding box center [409, 778] width 23 height 9
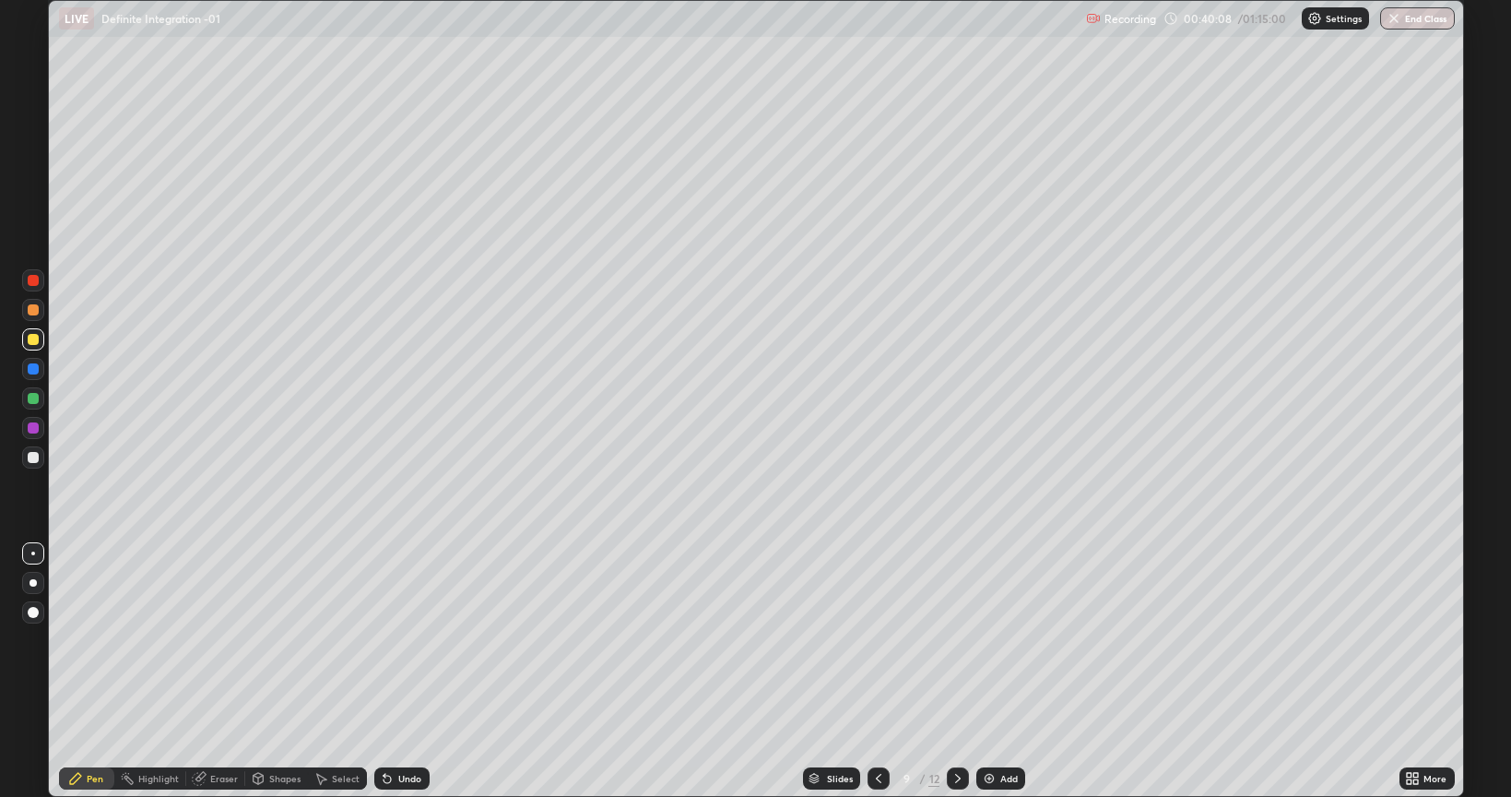
click at [877, 640] on icon at bounding box center [878, 778] width 15 height 15
click at [956, 640] on icon at bounding box center [958, 778] width 15 height 15
click at [406, 640] on div "Undo" at bounding box center [409, 778] width 23 height 9
click at [213, 640] on div "Eraser" at bounding box center [224, 778] width 28 height 9
click at [96, 640] on div "Pen" at bounding box center [95, 778] width 17 height 9
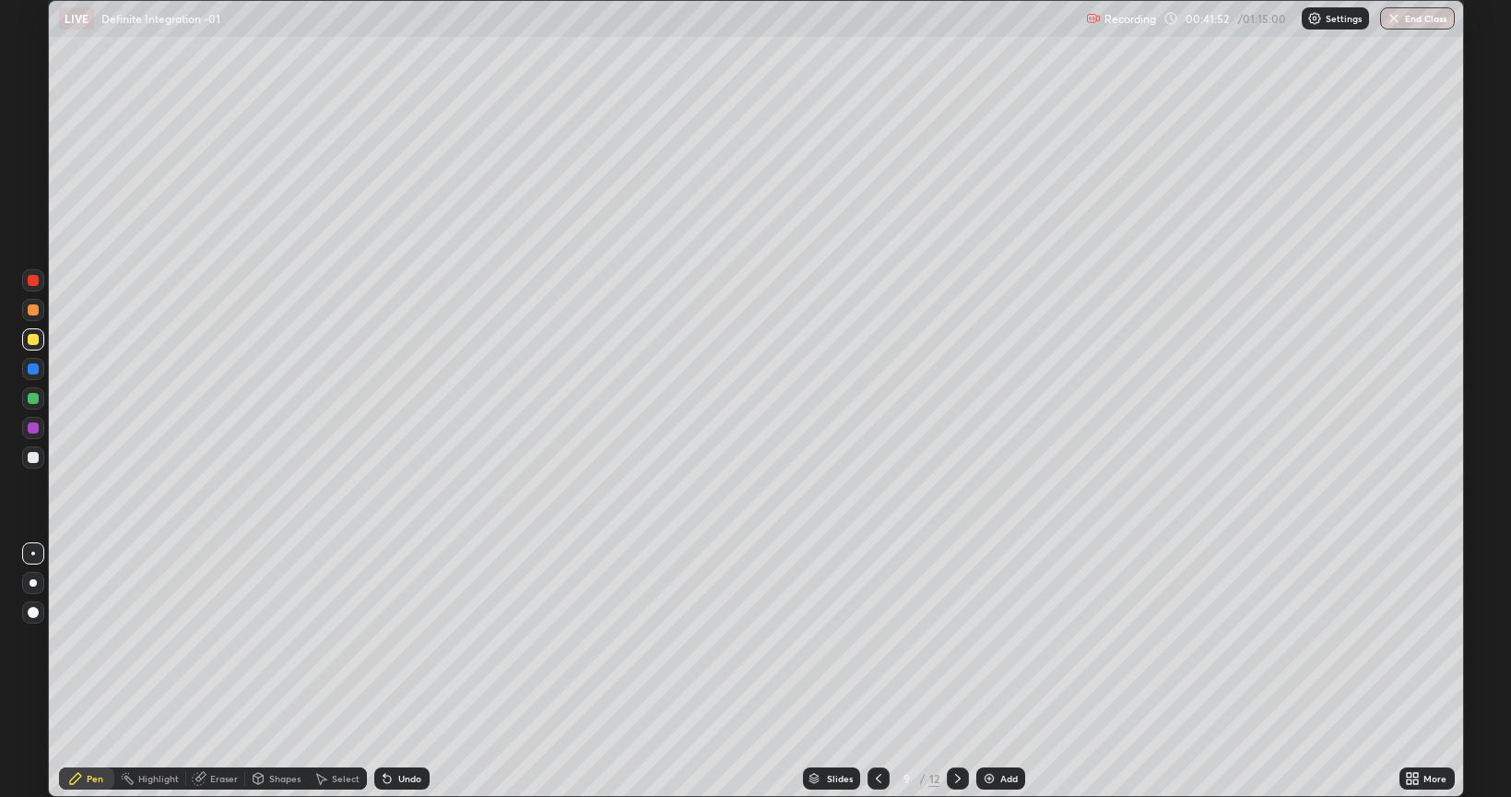
click at [399, 640] on div "Undo" at bounding box center [409, 778] width 23 height 9
click at [400, 640] on div "Undo" at bounding box center [409, 778] width 23 height 9
click at [877, 640] on icon at bounding box center [878, 778] width 15 height 15
click at [956, 640] on icon at bounding box center [958, 778] width 15 height 15
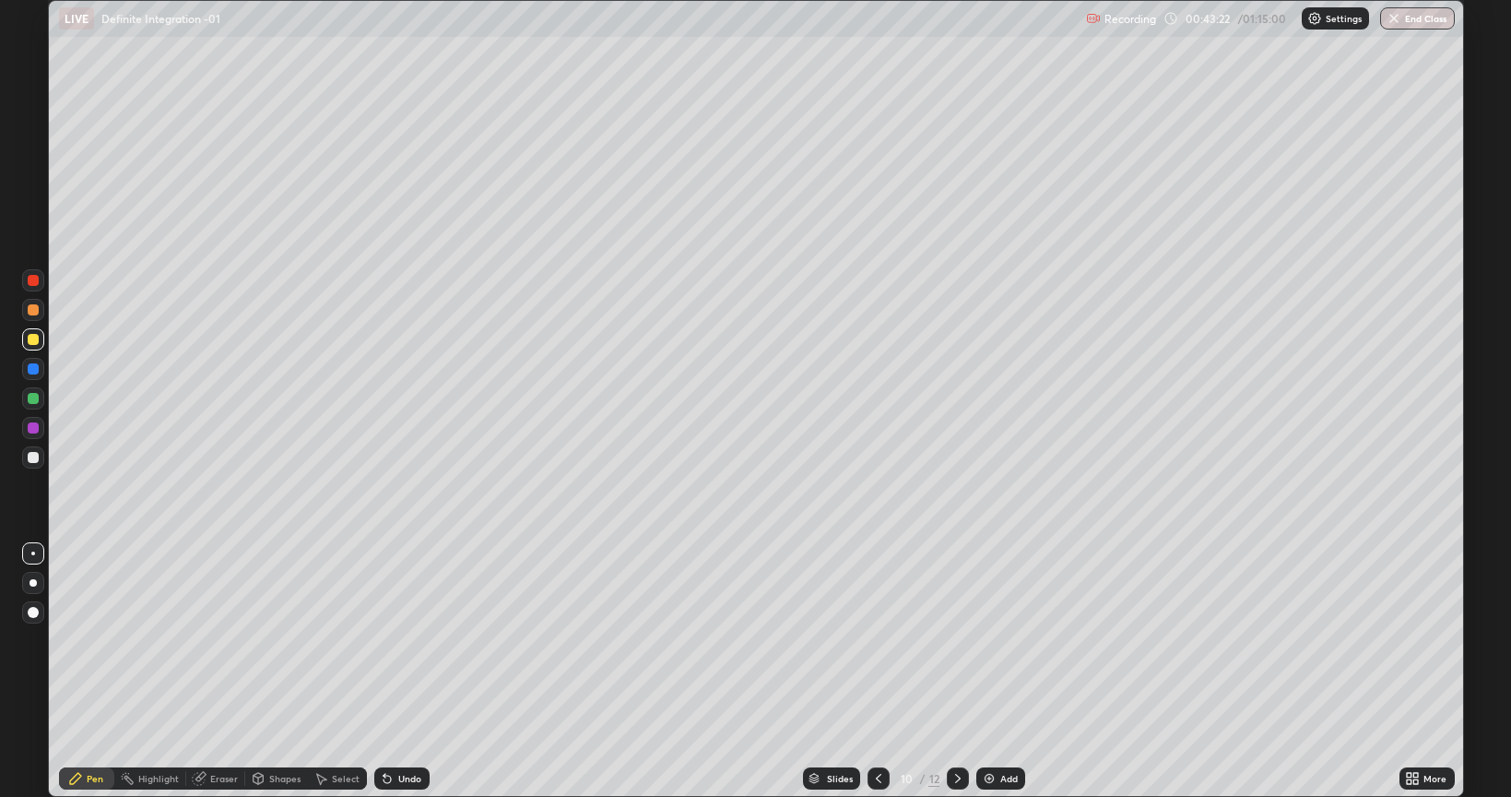
click at [398, 640] on div "Undo" at bounding box center [401, 778] width 55 height 22
click at [401, 640] on div "Undo" at bounding box center [409, 778] width 23 height 9
click at [877, 640] on icon at bounding box center [878, 778] width 15 height 15
click at [956, 640] on icon at bounding box center [958, 778] width 15 height 15
click at [218, 640] on div "Eraser" at bounding box center [224, 778] width 28 height 9
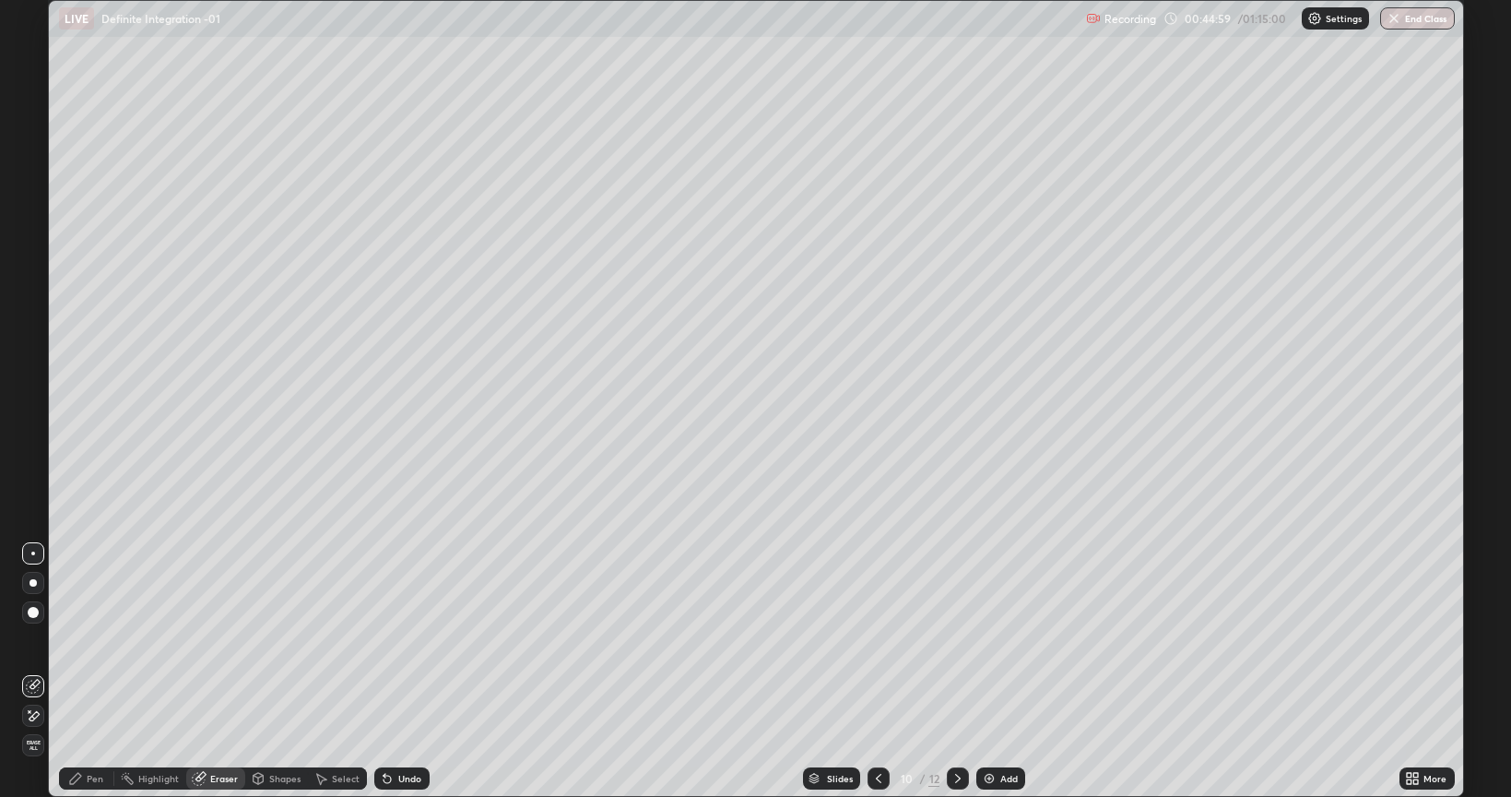
click at [92, 640] on div "Pen" at bounding box center [86, 778] width 55 height 22
click at [877, 640] on icon at bounding box center [878, 778] width 15 height 15
click at [878, 640] on icon at bounding box center [878, 778] width 15 height 15
click at [956, 640] on icon at bounding box center [958, 778] width 15 height 15
click at [961, 640] on icon at bounding box center [958, 778] width 15 height 15
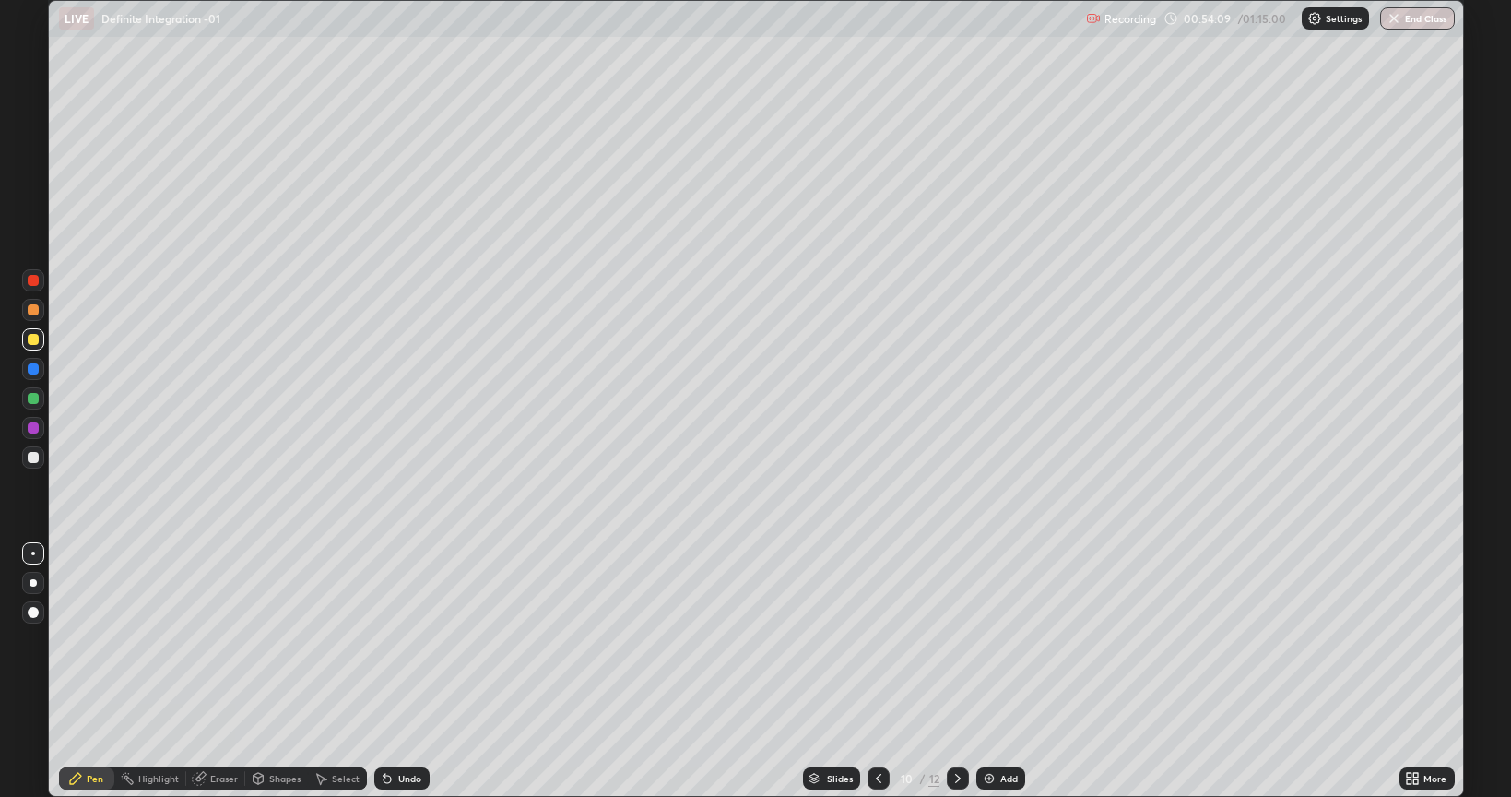
click at [956, 640] on icon at bounding box center [958, 778] width 15 height 15
click at [403, 640] on div "Undo" at bounding box center [409, 778] width 23 height 9
click at [405, 640] on div "Undo" at bounding box center [409, 778] width 23 height 9
click at [956, 640] on icon at bounding box center [958, 778] width 15 height 15
click at [877, 640] on icon at bounding box center [878, 778] width 15 height 15
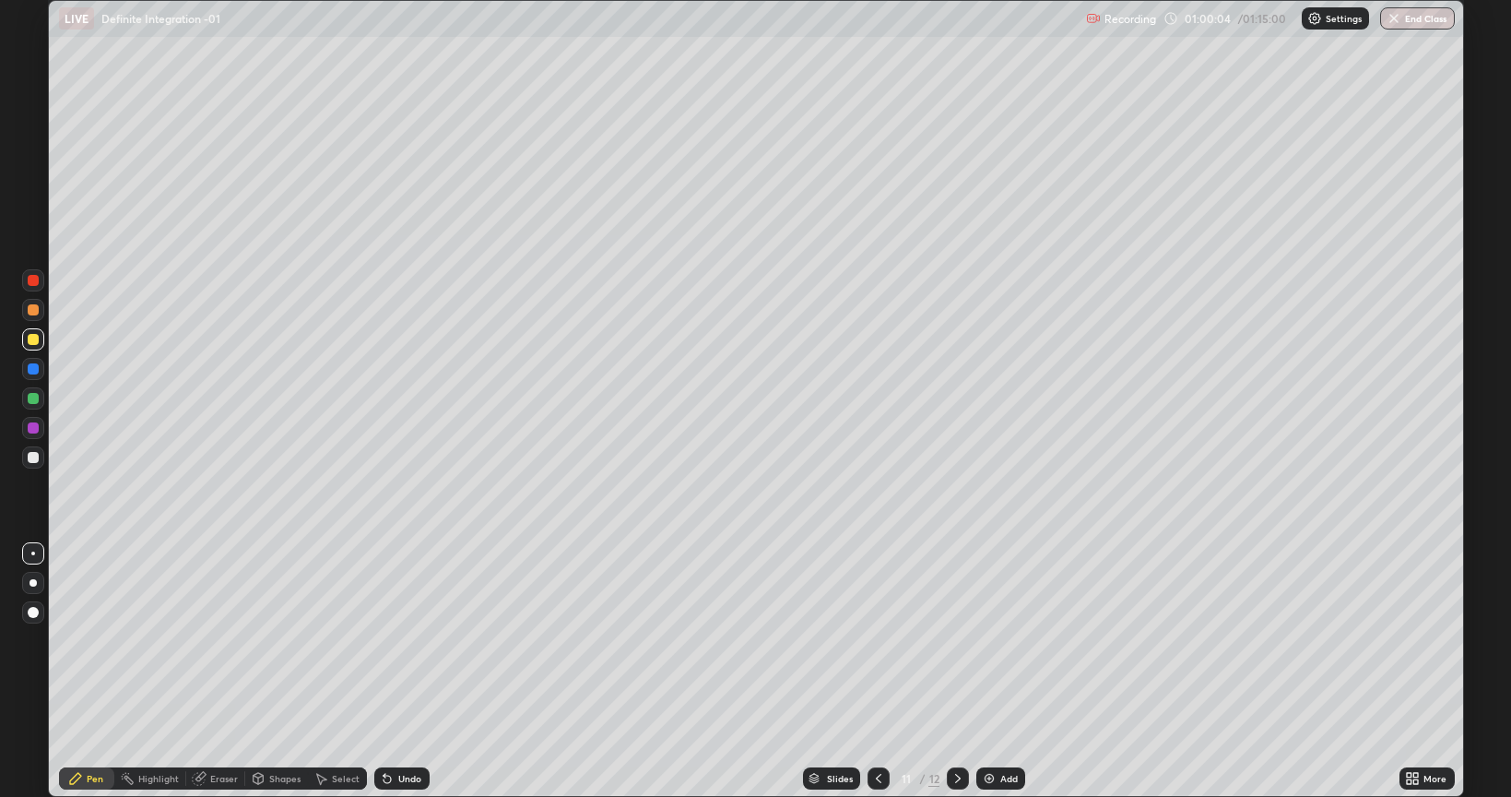
click at [959, 640] on icon at bounding box center [958, 778] width 15 height 15
click at [33, 455] on div at bounding box center [33, 457] width 11 height 11
click at [957, 640] on icon at bounding box center [958, 778] width 15 height 15
click at [997, 640] on div "Add" at bounding box center [1000, 778] width 49 height 22
click at [881, 640] on icon at bounding box center [878, 778] width 15 height 15
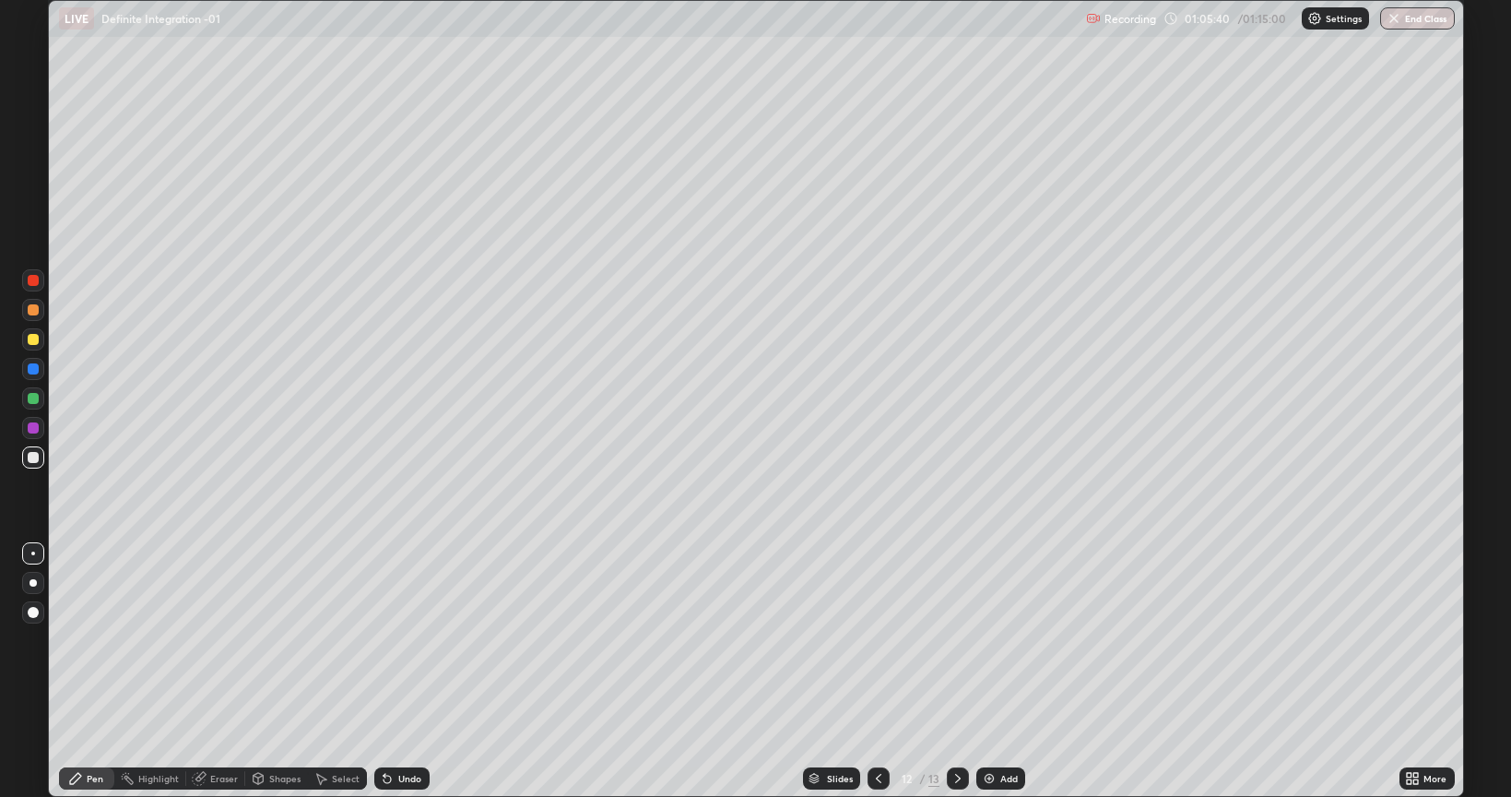
click at [204, 640] on div "Eraser" at bounding box center [215, 778] width 59 height 22
click at [83, 640] on div "Pen" at bounding box center [86, 778] width 55 height 22
click at [947, 640] on div at bounding box center [958, 778] width 22 height 22
click at [873, 640] on div at bounding box center [879, 778] width 22 height 22
click at [953, 640] on icon at bounding box center [958, 778] width 15 height 15
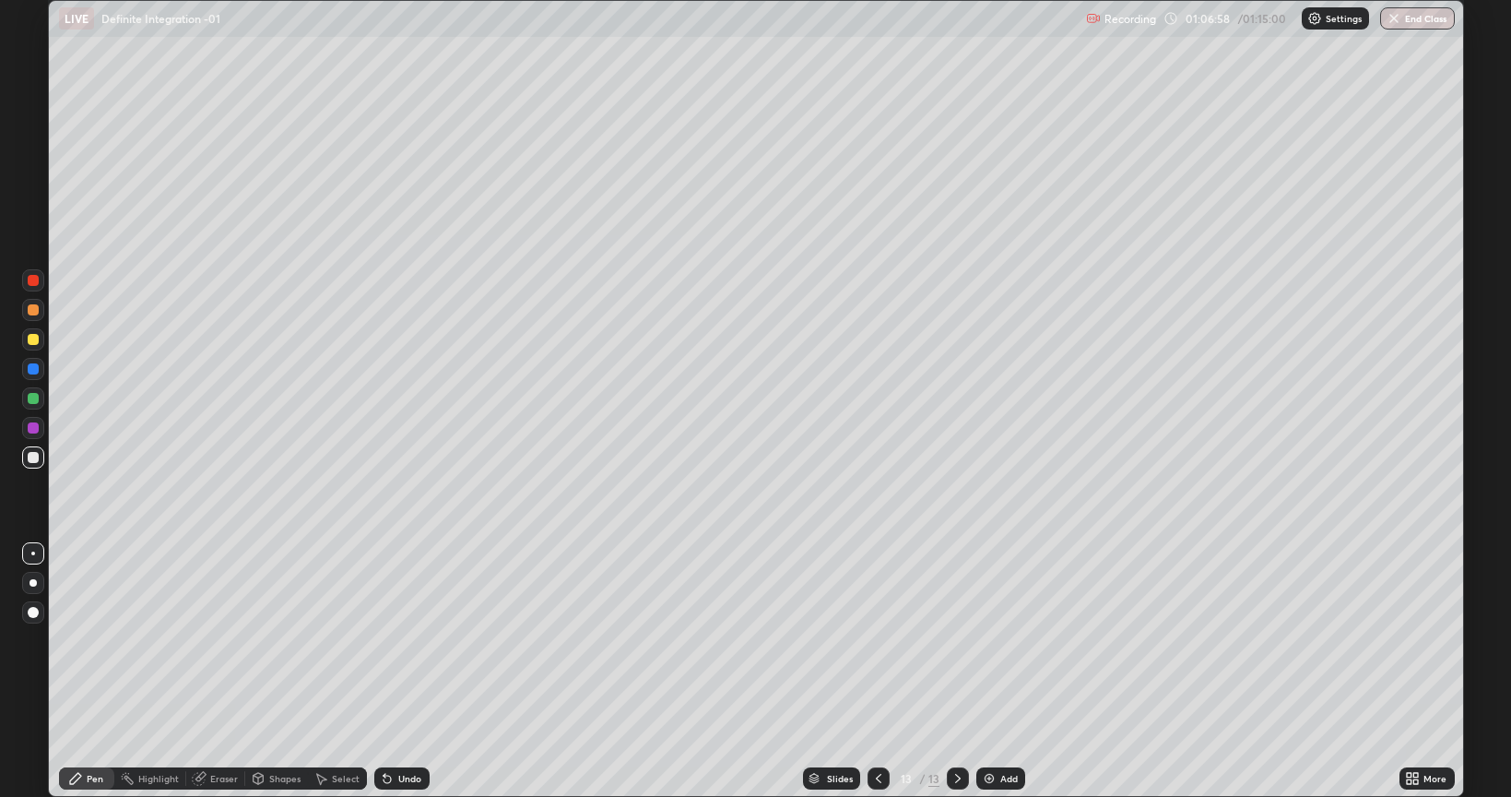
click at [212, 640] on div "Eraser" at bounding box center [215, 778] width 59 height 22
click at [84, 640] on div "Pen" at bounding box center [86, 778] width 55 height 22
click at [206, 640] on div "Eraser" at bounding box center [215, 778] width 59 height 22
click at [79, 640] on icon at bounding box center [75, 778] width 15 height 15
click at [222, 640] on div "Eraser" at bounding box center [224, 778] width 28 height 9
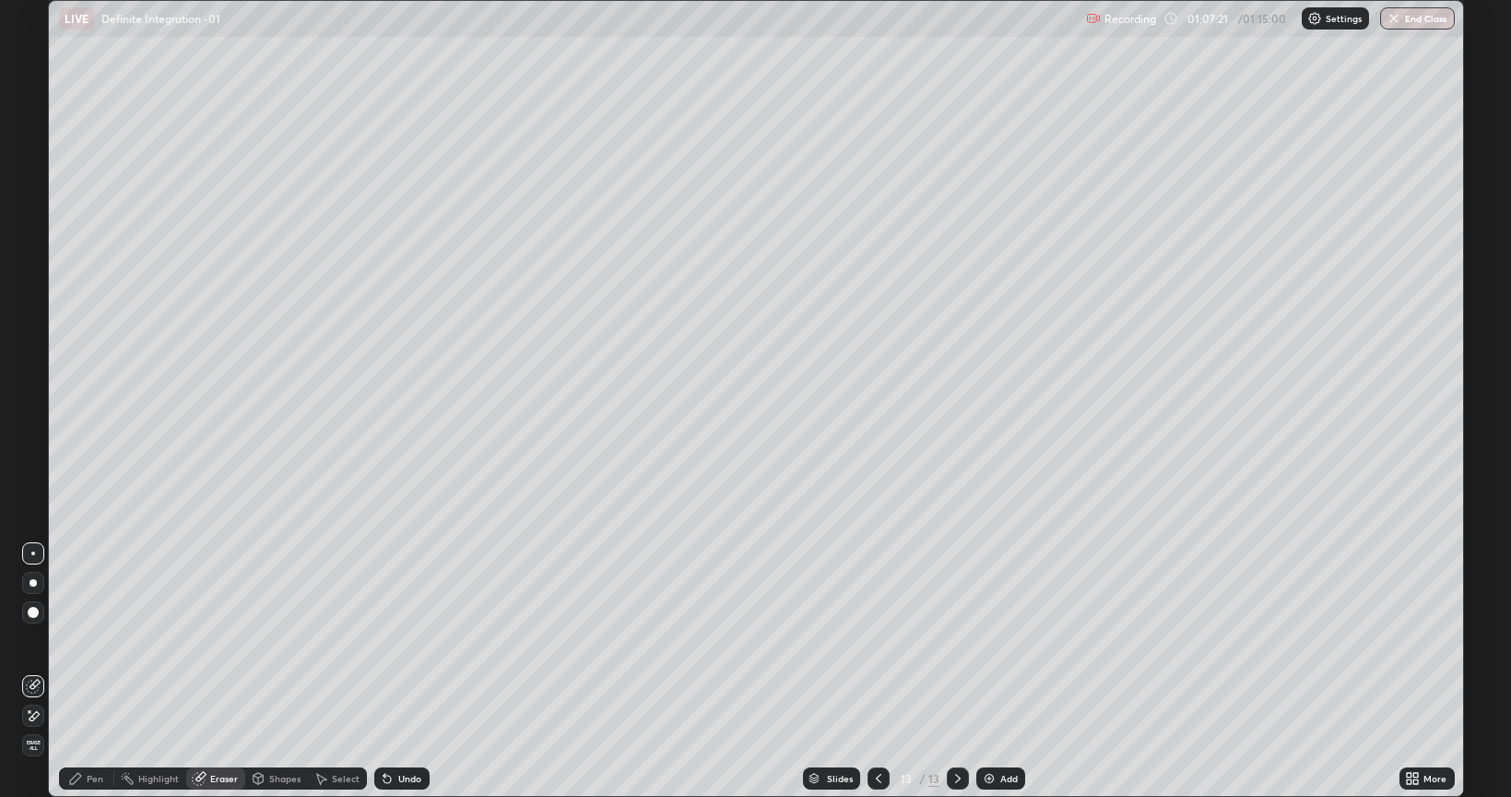
click at [82, 640] on div "Pen" at bounding box center [86, 778] width 55 height 22
click at [877, 640] on icon at bounding box center [878, 778] width 15 height 15
click at [878, 640] on icon at bounding box center [878, 778] width 15 height 15
click at [956, 640] on icon at bounding box center [958, 778] width 15 height 15
click at [948, 640] on div at bounding box center [958, 778] width 22 height 22
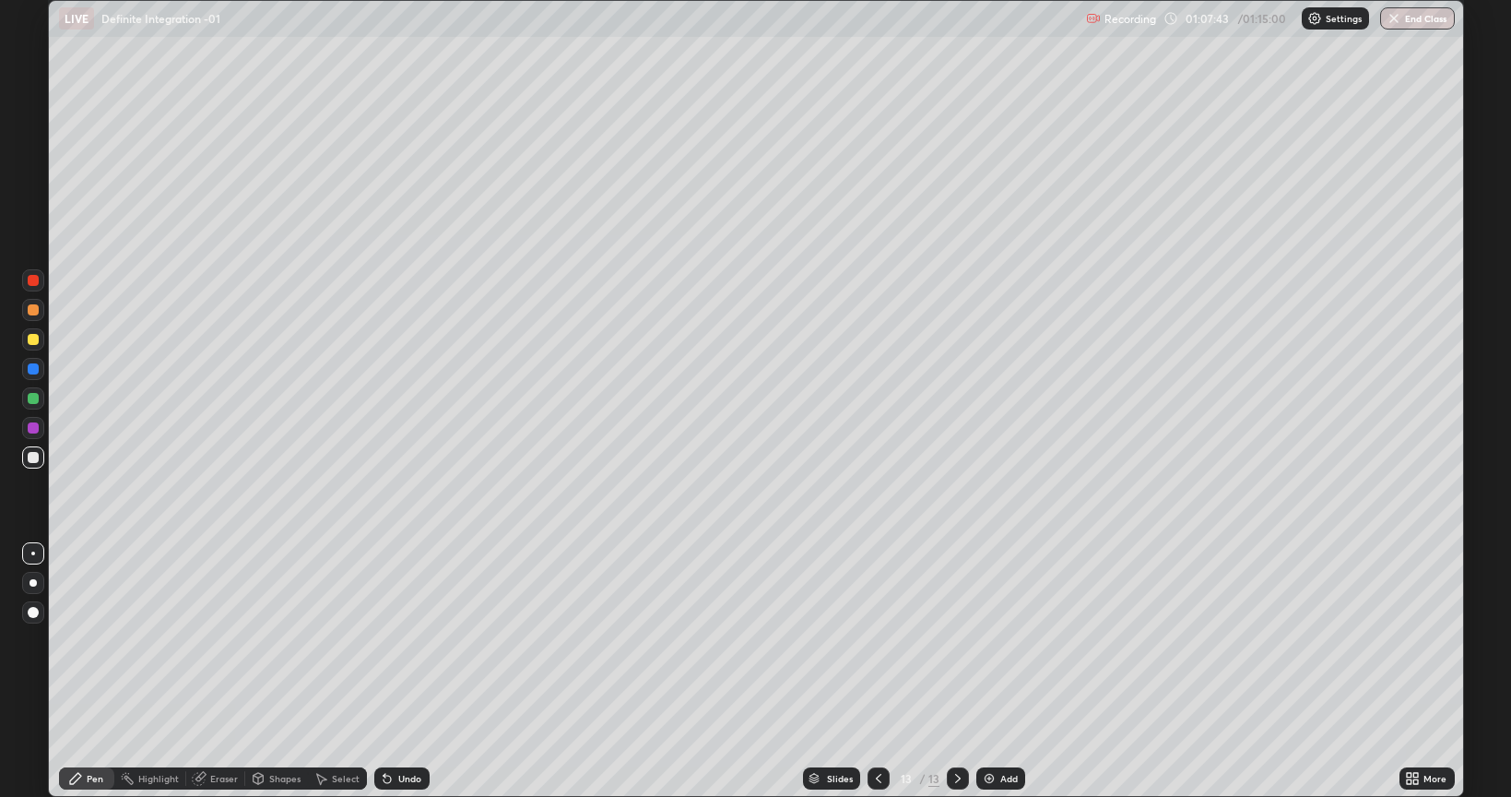
click at [214, 640] on div "Eraser" at bounding box center [215, 778] width 59 height 22
click at [92, 640] on div "Pen" at bounding box center [86, 778] width 55 height 22
click at [405, 640] on div "Undo" at bounding box center [409, 778] width 23 height 9
click at [403, 640] on div "Undo" at bounding box center [409, 778] width 23 height 9
click at [408, 640] on div "Undo" at bounding box center [401, 778] width 55 height 22
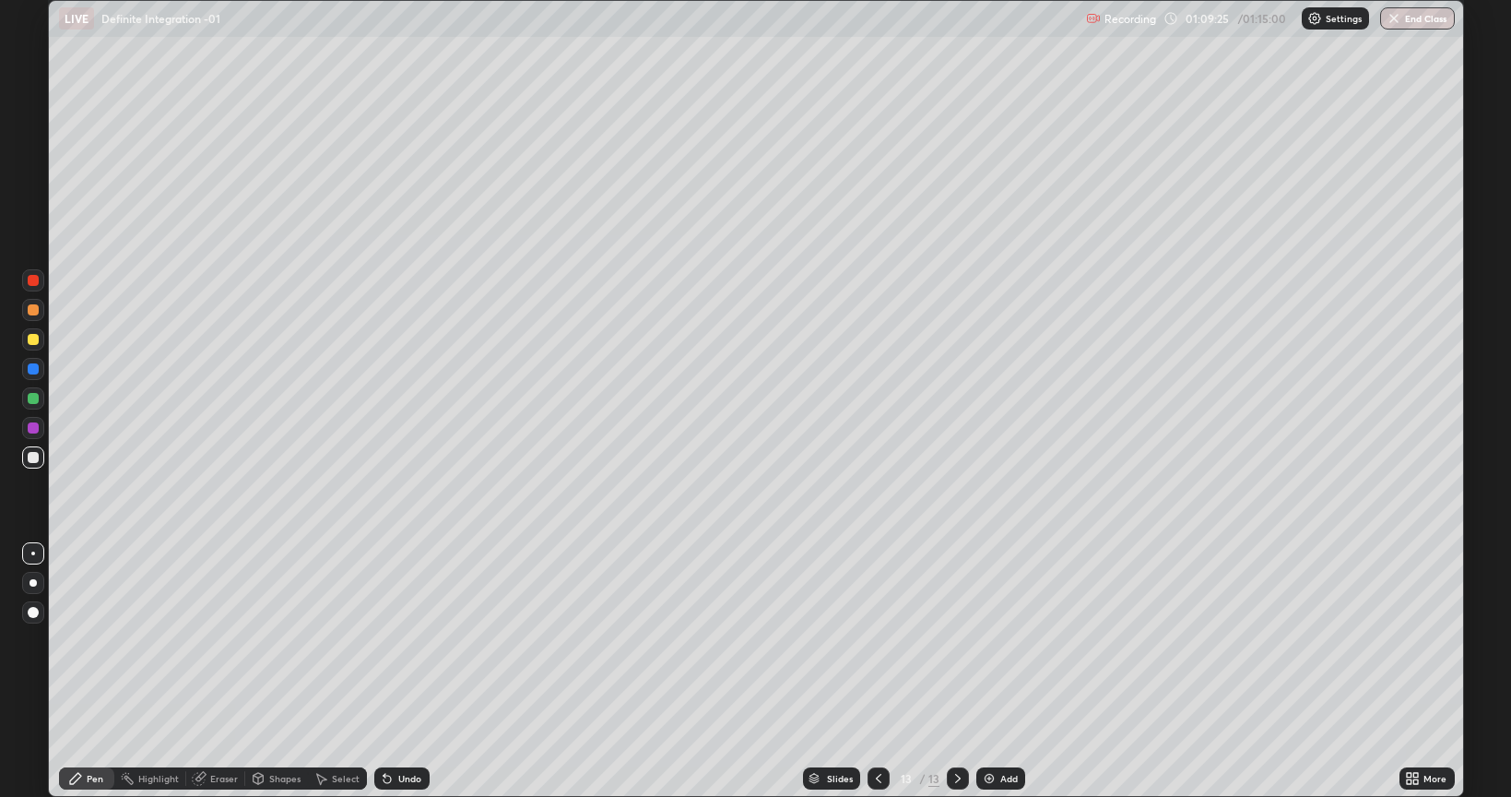
click at [411, 640] on div "Undo" at bounding box center [401, 778] width 55 height 22
click at [874, 640] on icon at bounding box center [878, 778] width 15 height 15
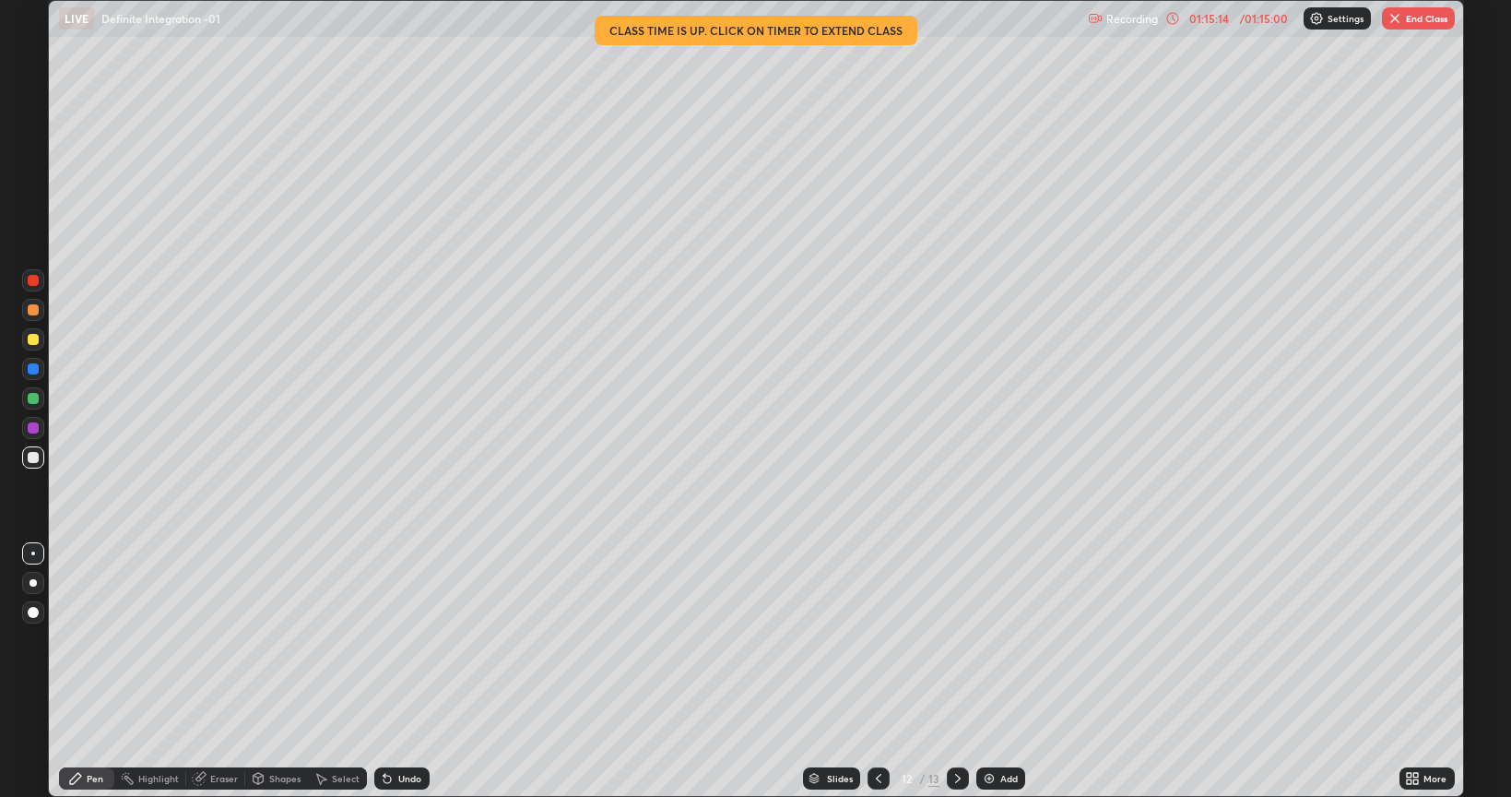
click at [951, 640] on icon at bounding box center [958, 778] width 15 height 15
click at [948, 640] on div at bounding box center [958, 778] width 22 height 22
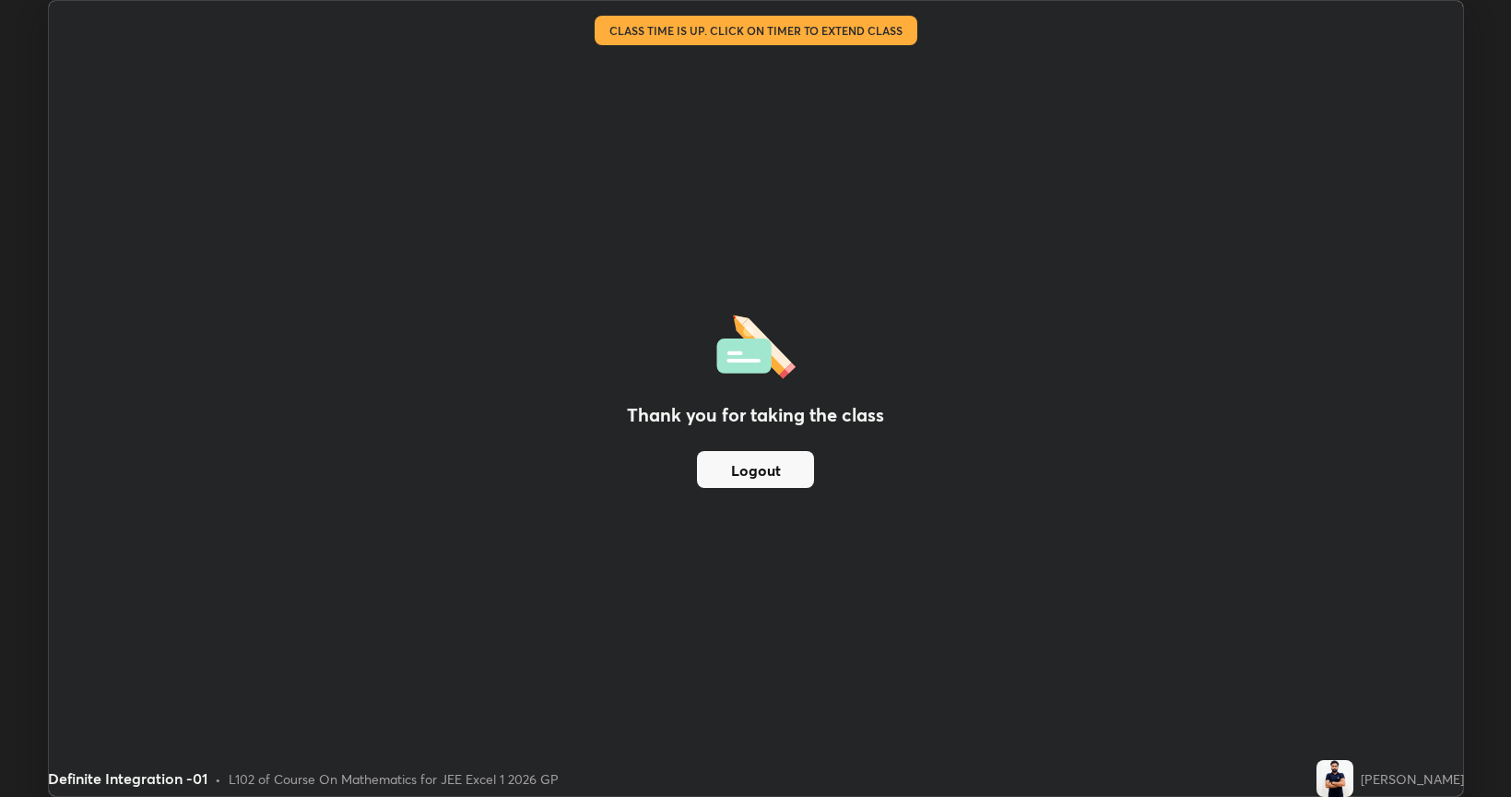
click at [766, 473] on button "Logout" at bounding box center [755, 469] width 117 height 37
